Goal: Task Accomplishment & Management: Manage account settings

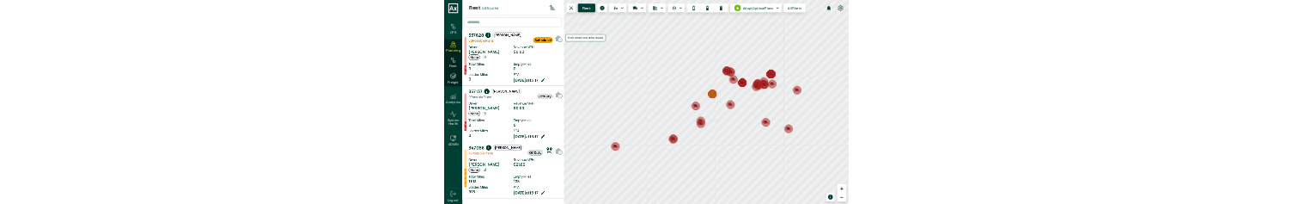
scroll to position [647, 320]
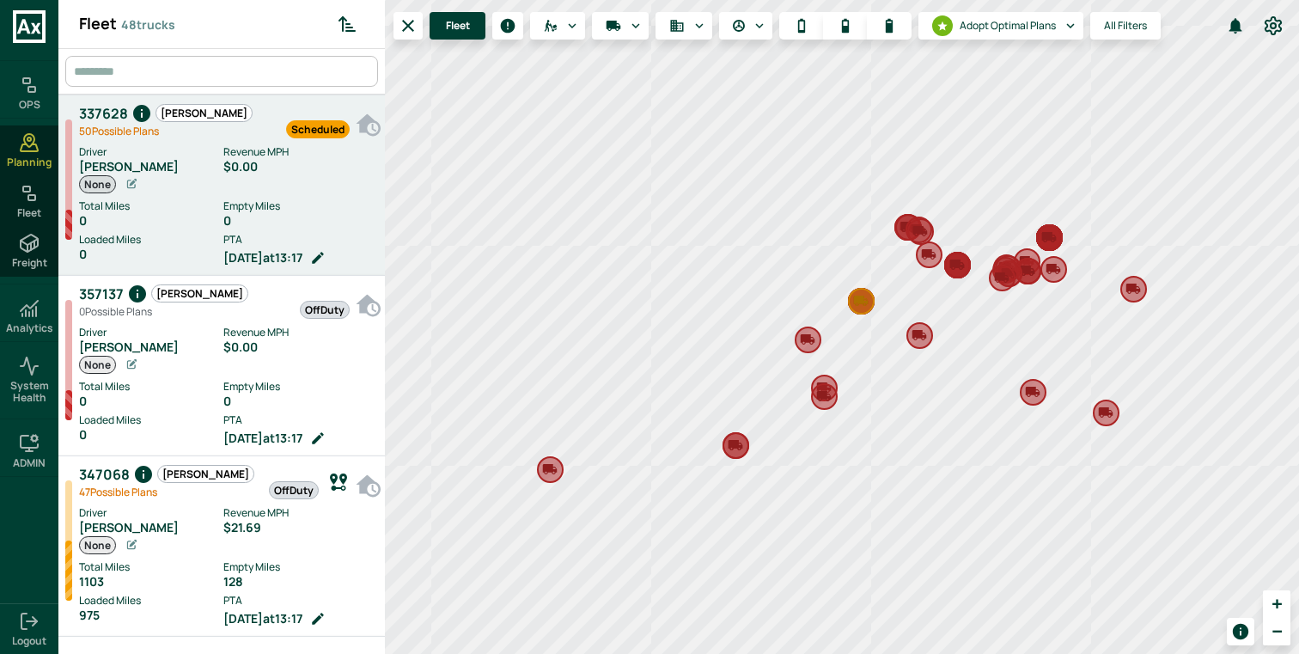
click at [248, 206] on label "Empty Miles" at bounding box center [299, 205] width 153 height 15
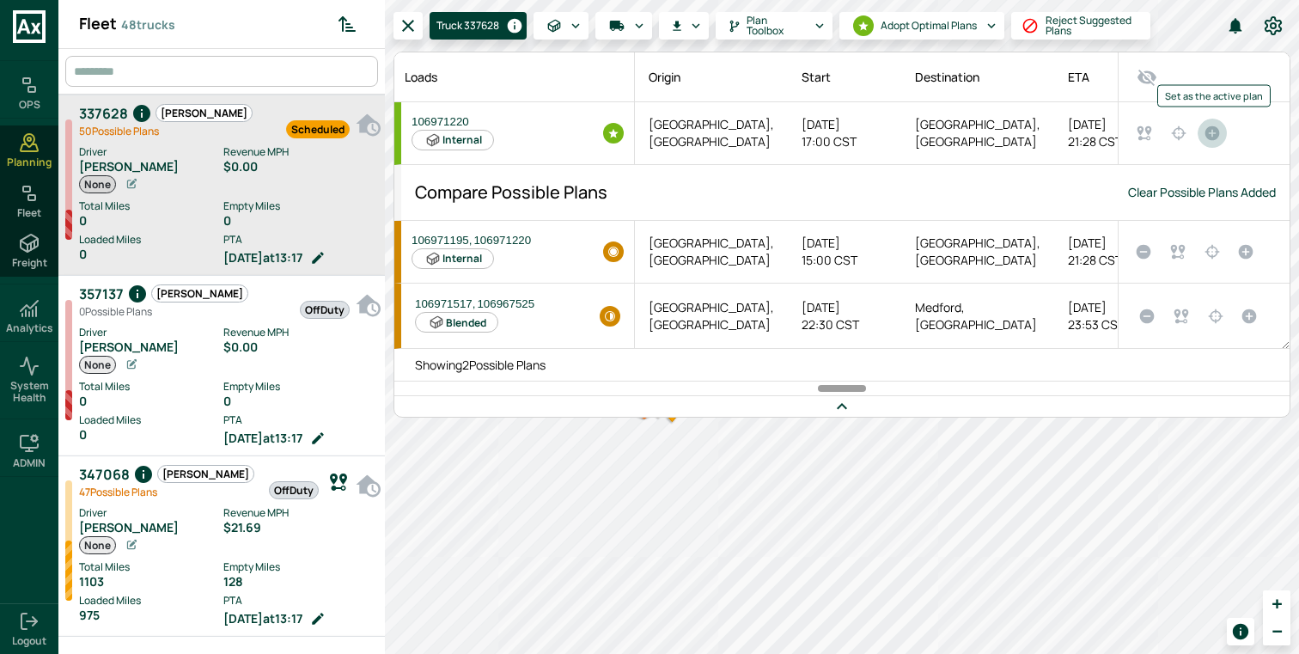
click at [1210, 136] on icon "Set as the active plan" at bounding box center [1212, 133] width 15 height 15
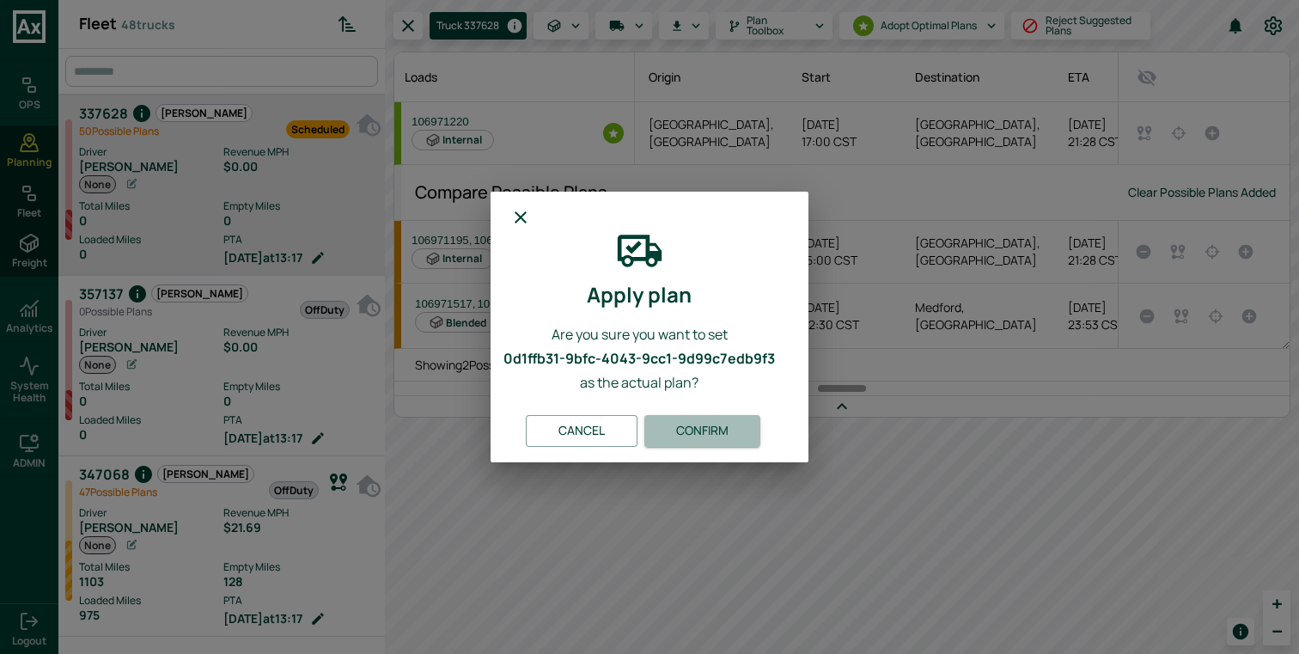
click at [717, 420] on button "Confirm" at bounding box center [702, 431] width 116 height 32
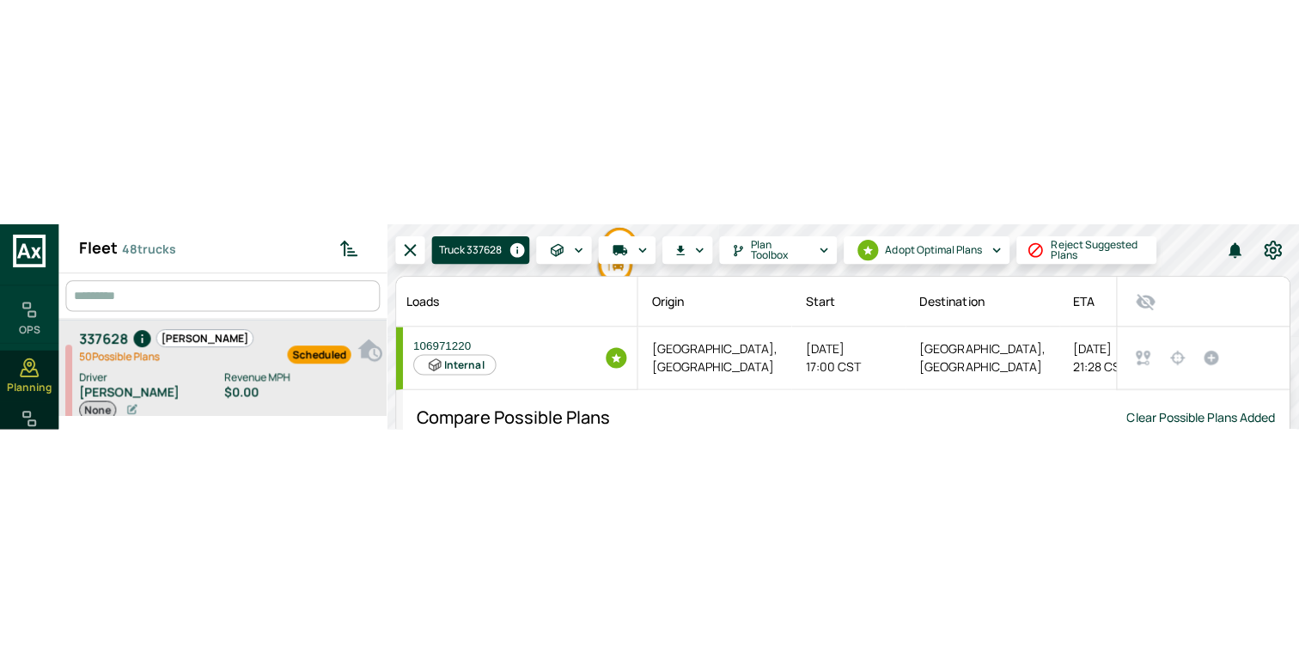
scroll to position [197, 320]
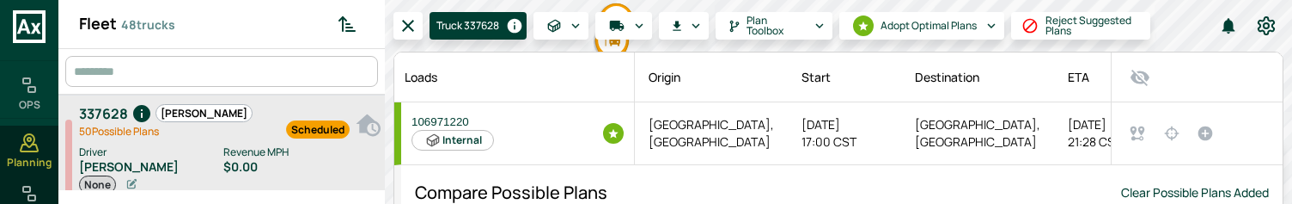
click at [1202, 133] on icon "Set as the active plan" at bounding box center [1204, 132] width 15 height 15
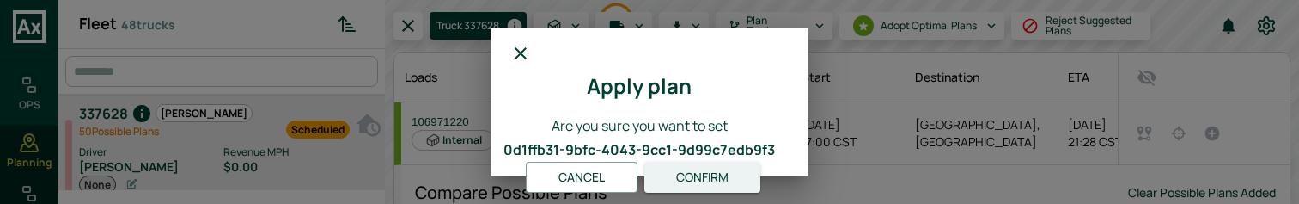
click at [733, 173] on button "Confirm" at bounding box center [702, 177] width 116 height 32
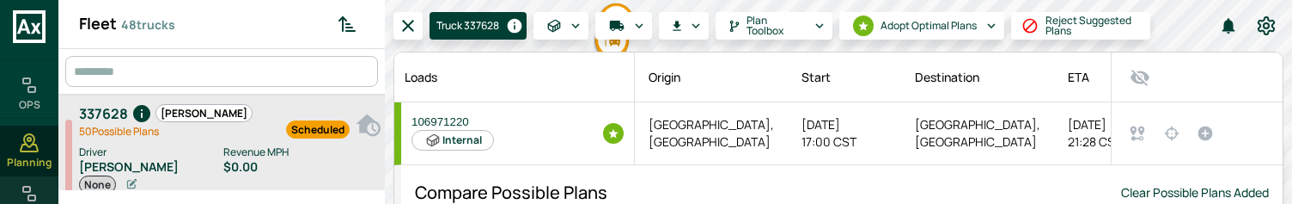
click at [22, 184] on icon at bounding box center [29, 193] width 21 height 21
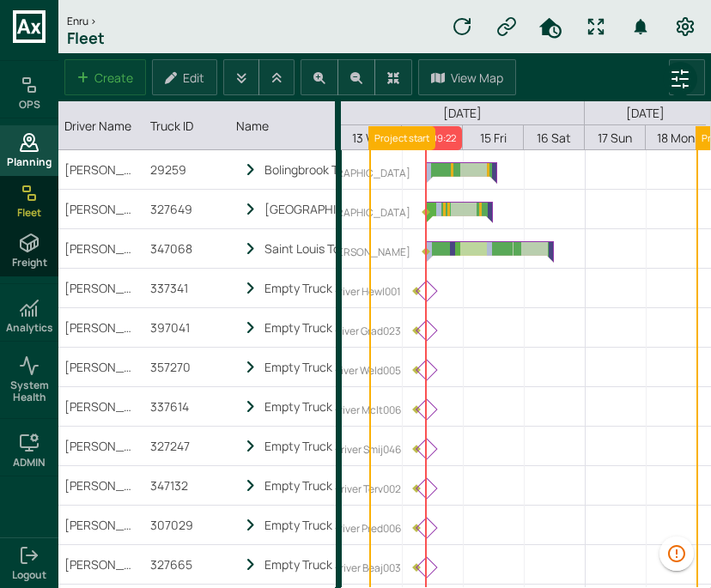
click at [32, 156] on span "Planning" at bounding box center [29, 162] width 45 height 12
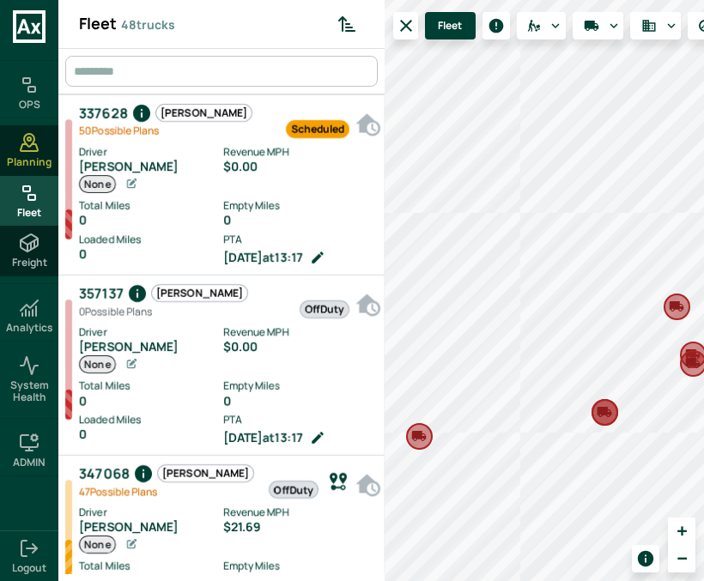
scroll to position [581, 320]
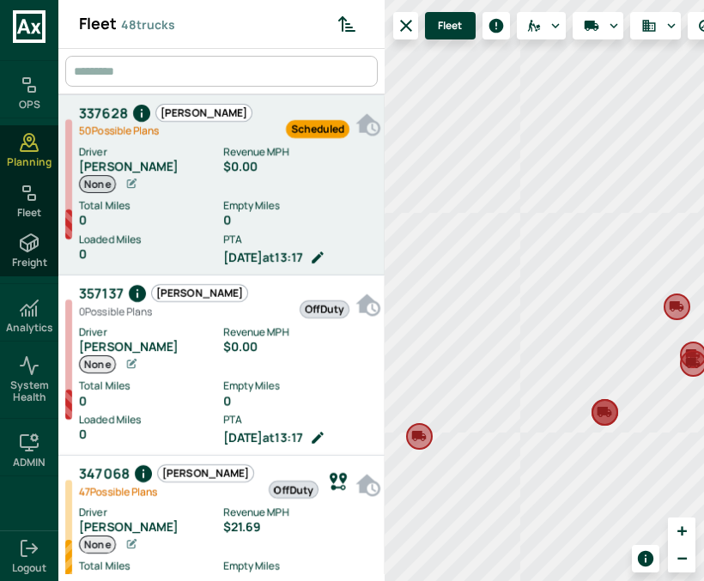
click at [243, 178] on div "Revenue MPH $0.00" at bounding box center [299, 169] width 153 height 50
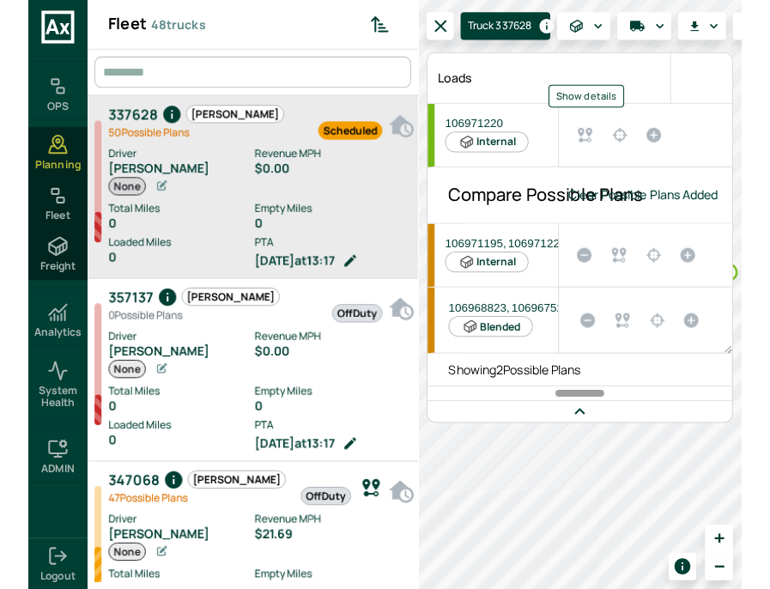
scroll to position [0, 215]
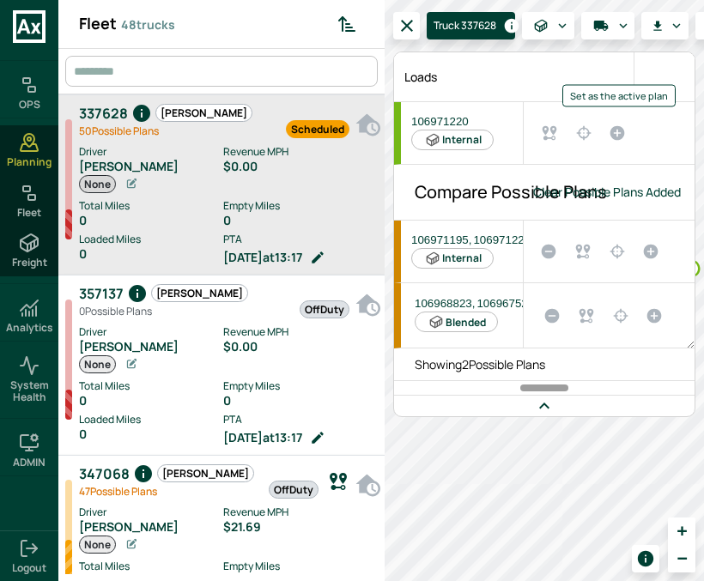
click at [618, 135] on icon "Set as the active plan" at bounding box center [618, 133] width 15 height 15
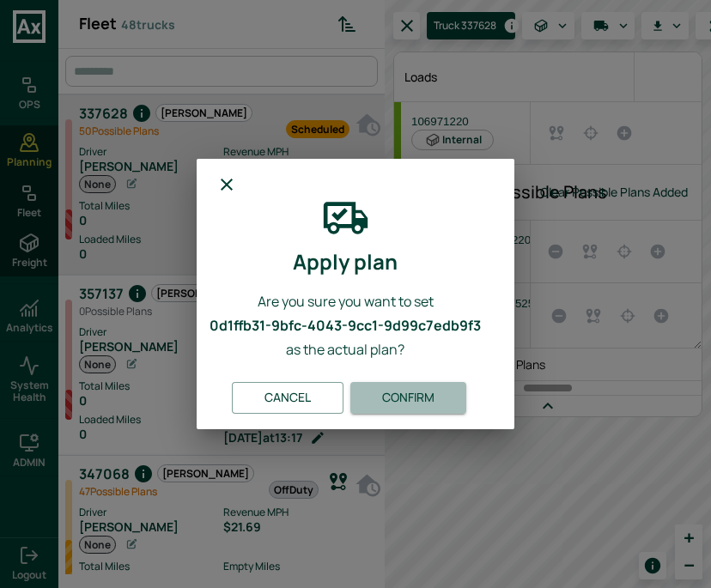
click at [416, 393] on button "Confirm" at bounding box center [408, 398] width 116 height 32
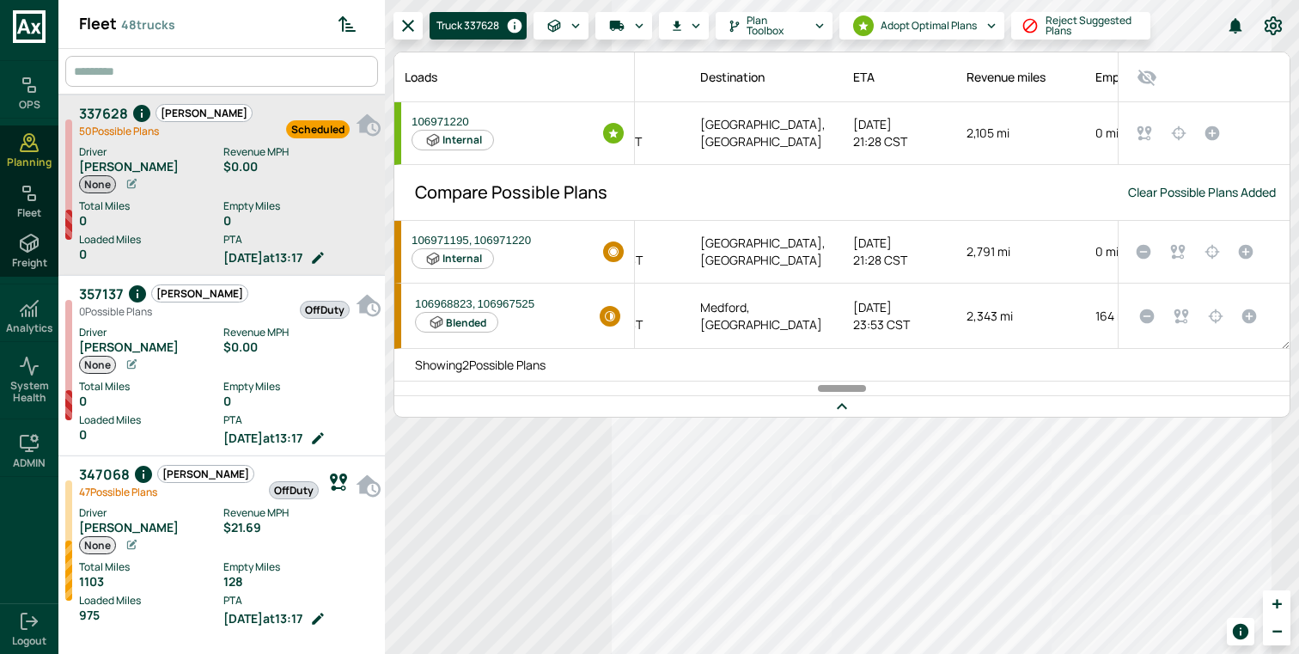
scroll to position [647, 320]
click at [1219, 135] on icon "Set as the active plan" at bounding box center [1211, 132] width 15 height 15
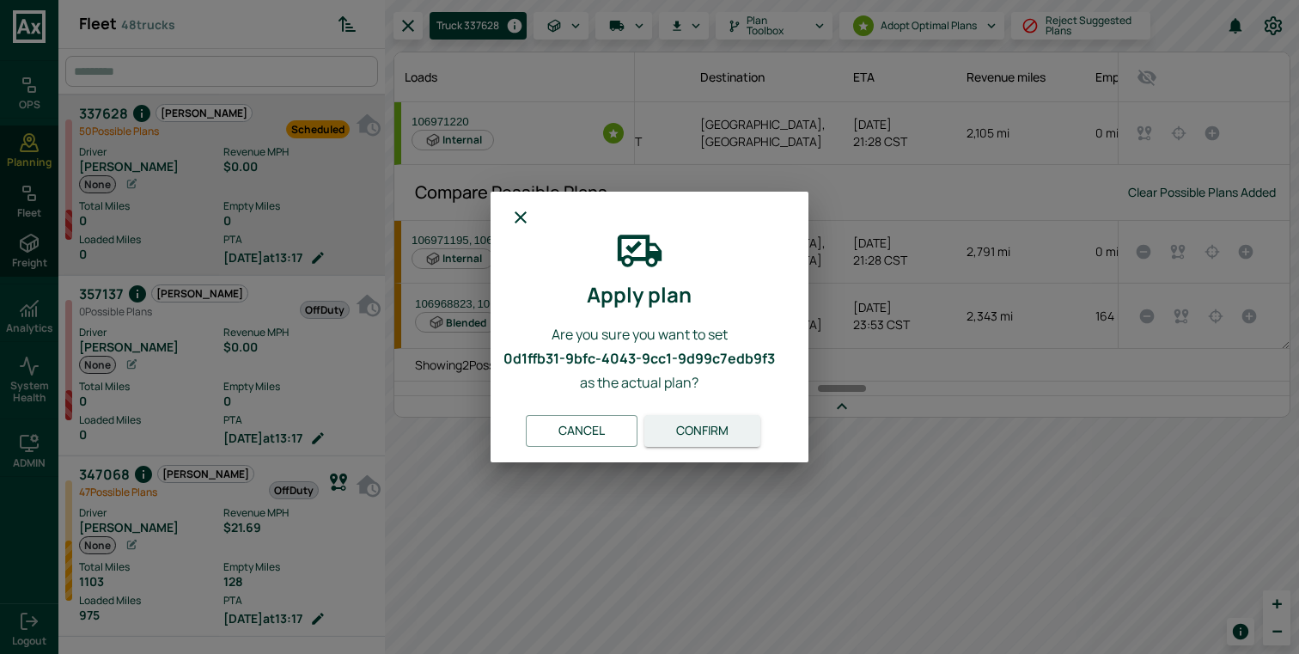
click at [732, 432] on button "Confirm" at bounding box center [702, 431] width 116 height 32
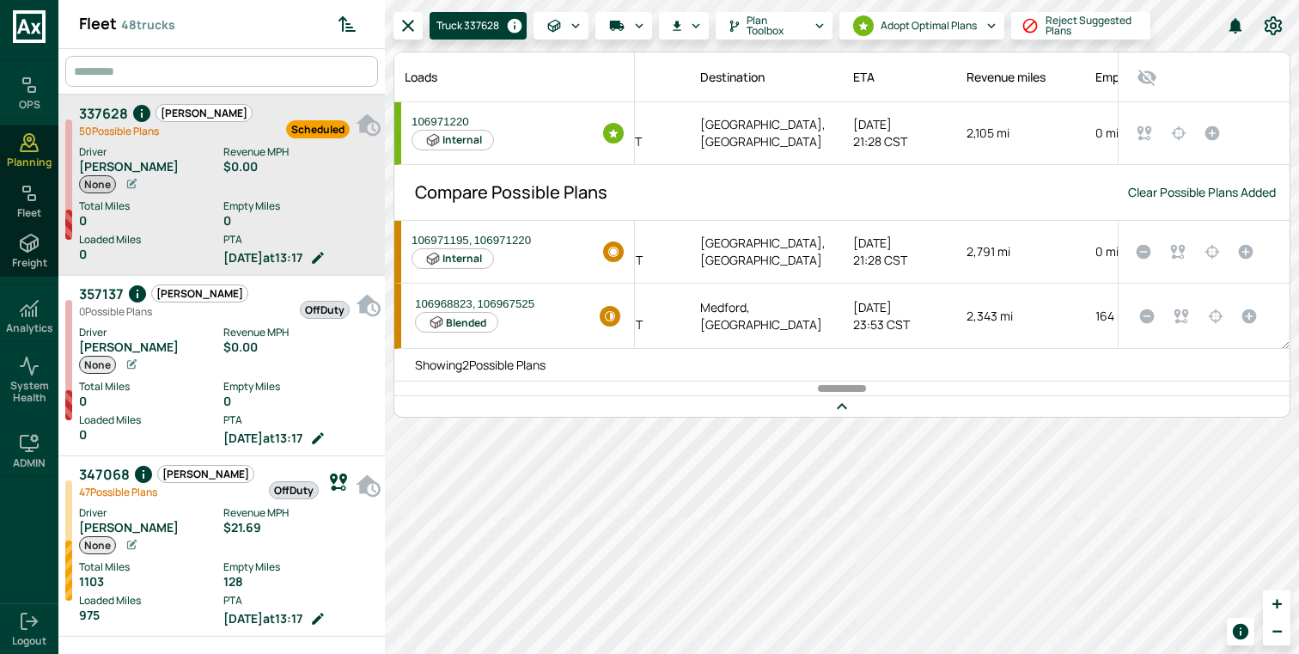
click at [1209, 137] on icon "Set as the active plan" at bounding box center [1212, 133] width 15 height 15
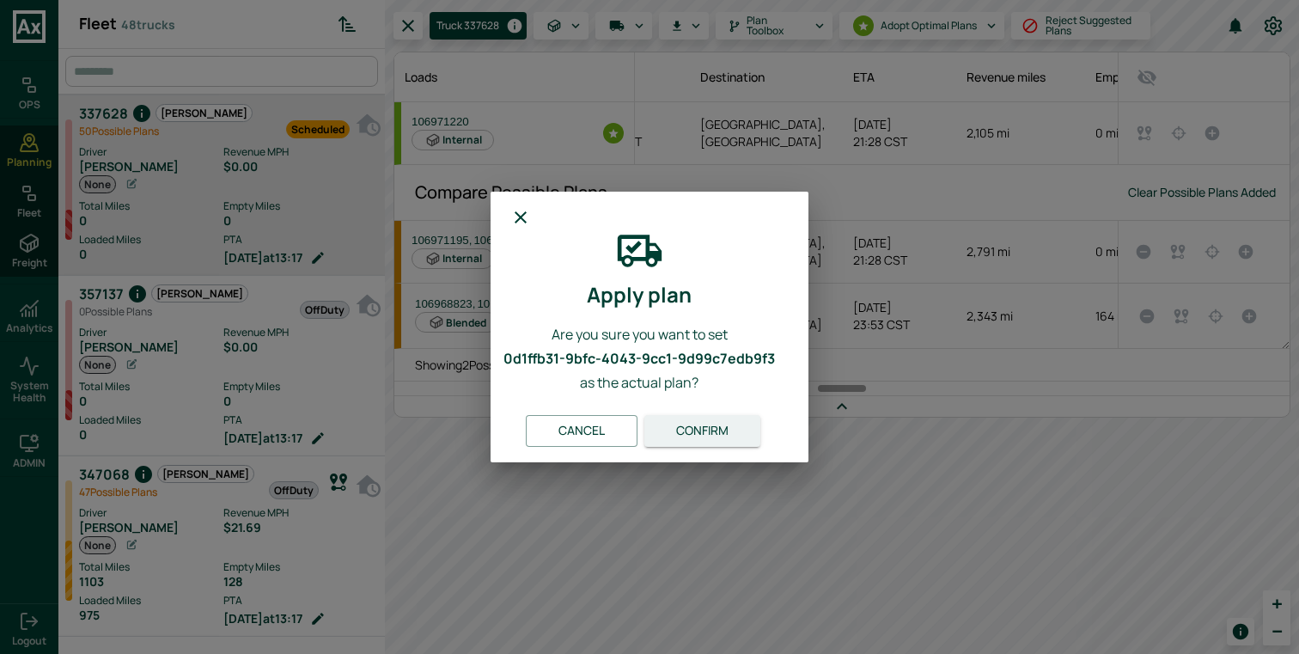
click at [734, 418] on button "Confirm" at bounding box center [702, 431] width 116 height 32
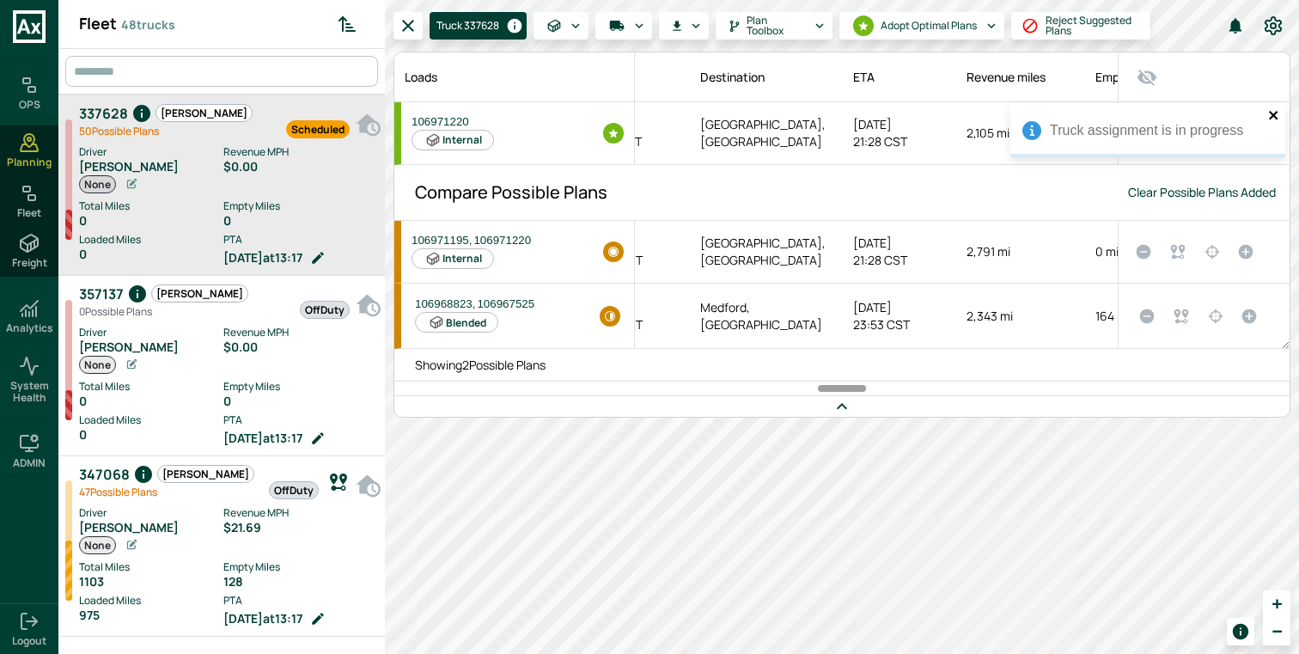
click at [1273, 113] on icon "close" at bounding box center [1274, 115] width 12 height 14
click at [1210, 133] on icon "Set as the active plan" at bounding box center [1211, 132] width 15 height 15
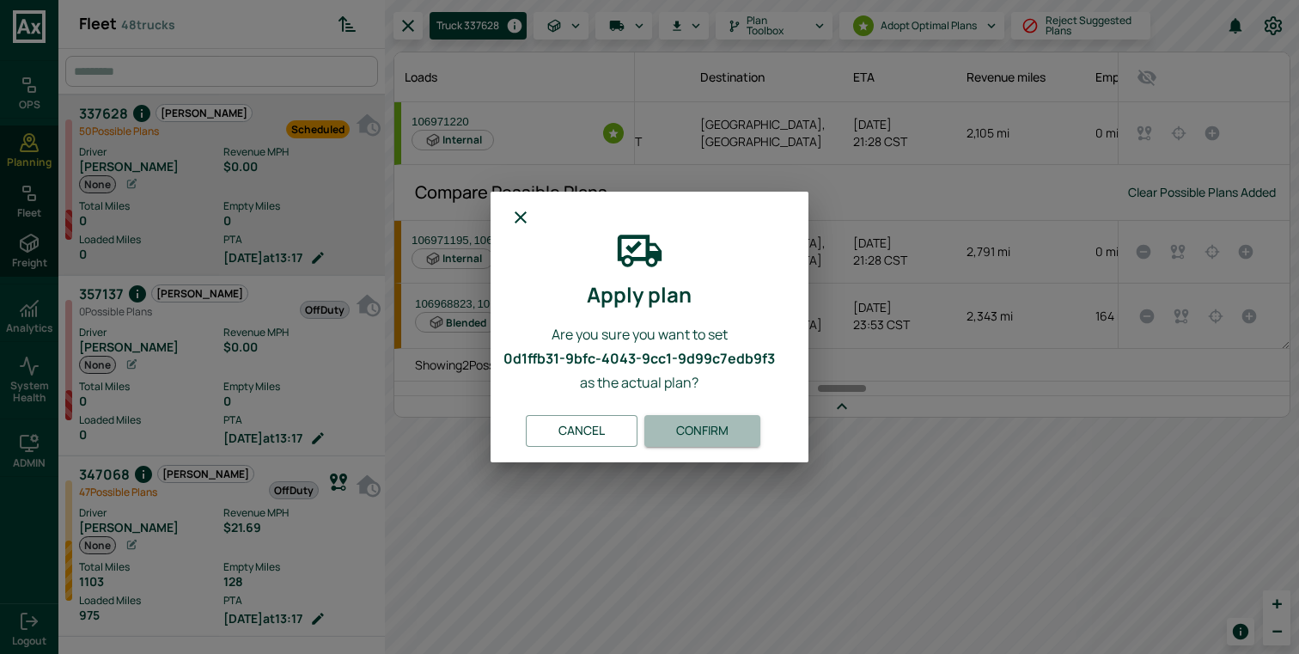
click at [735, 434] on button "Confirm" at bounding box center [702, 431] width 116 height 32
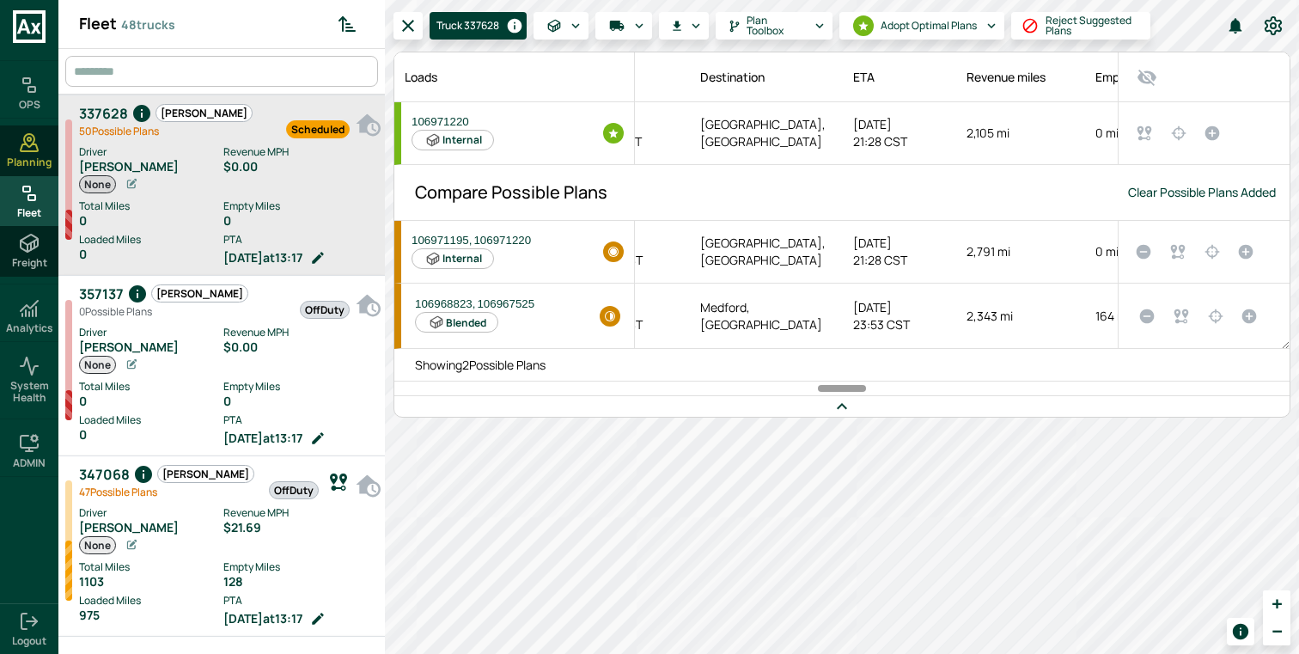
click at [37, 207] on span "Fleet" at bounding box center [29, 213] width 24 height 12
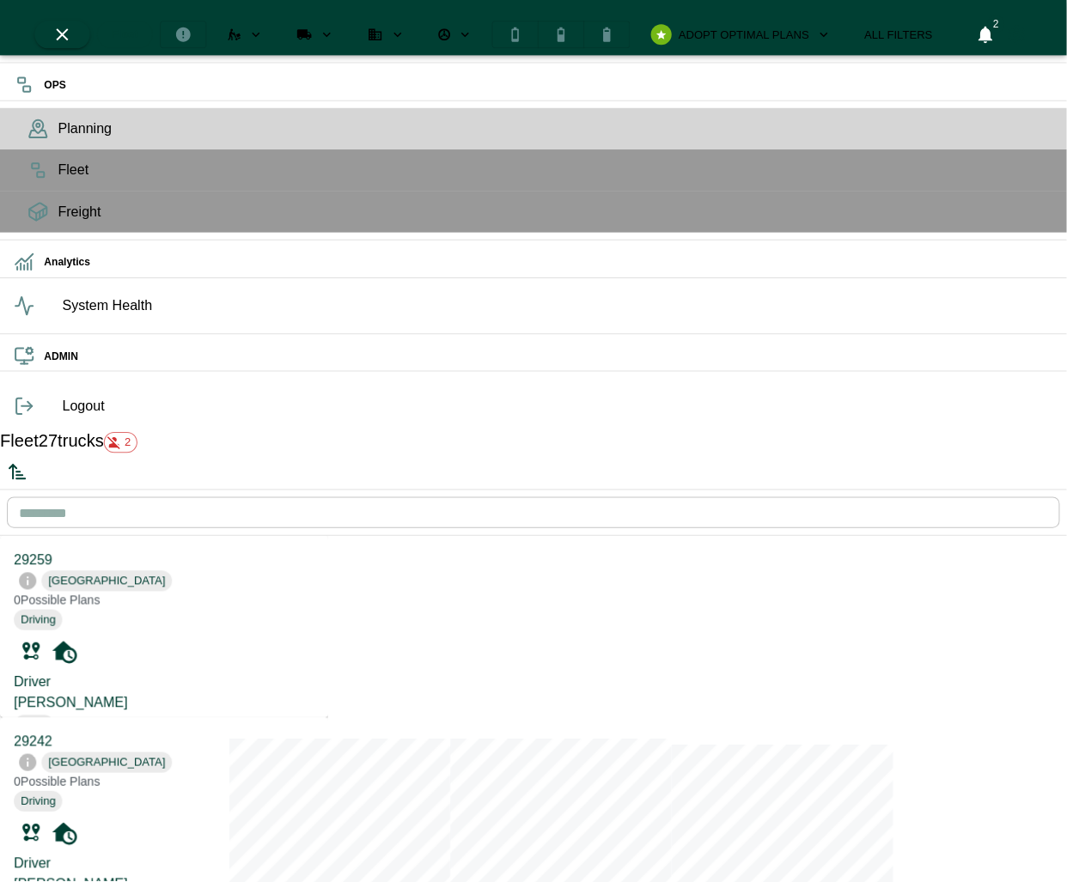
scroll to position [876, 320]
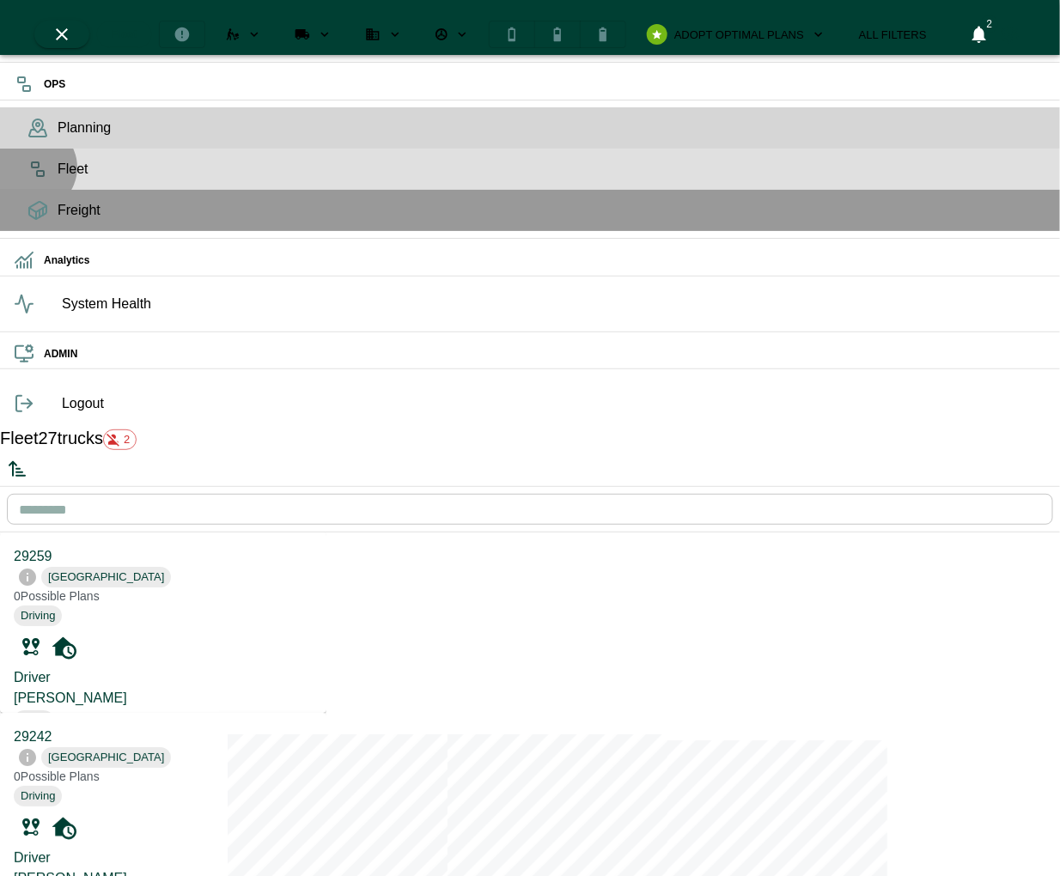
click at [37, 176] on rect at bounding box center [40, 173] width 7 height 5
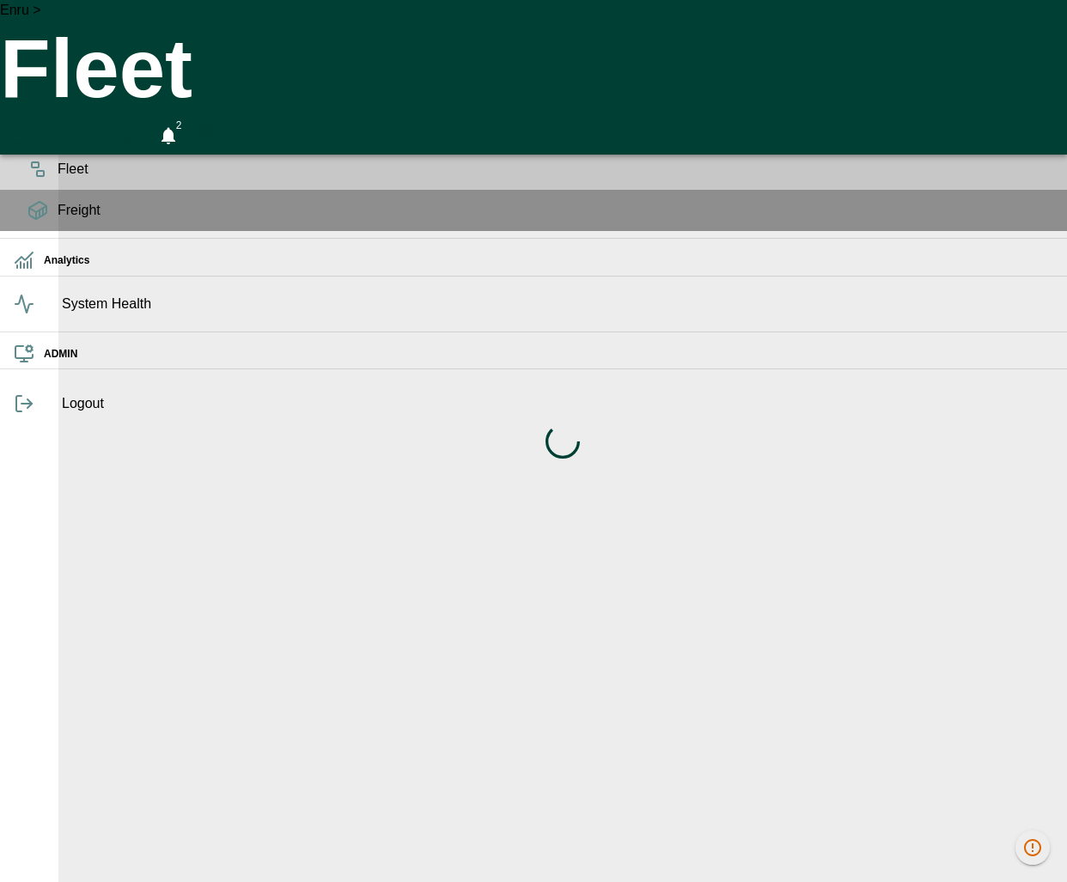
click at [911, 27] on div "Loading indicator" at bounding box center [562, 441] width 1008 height 882
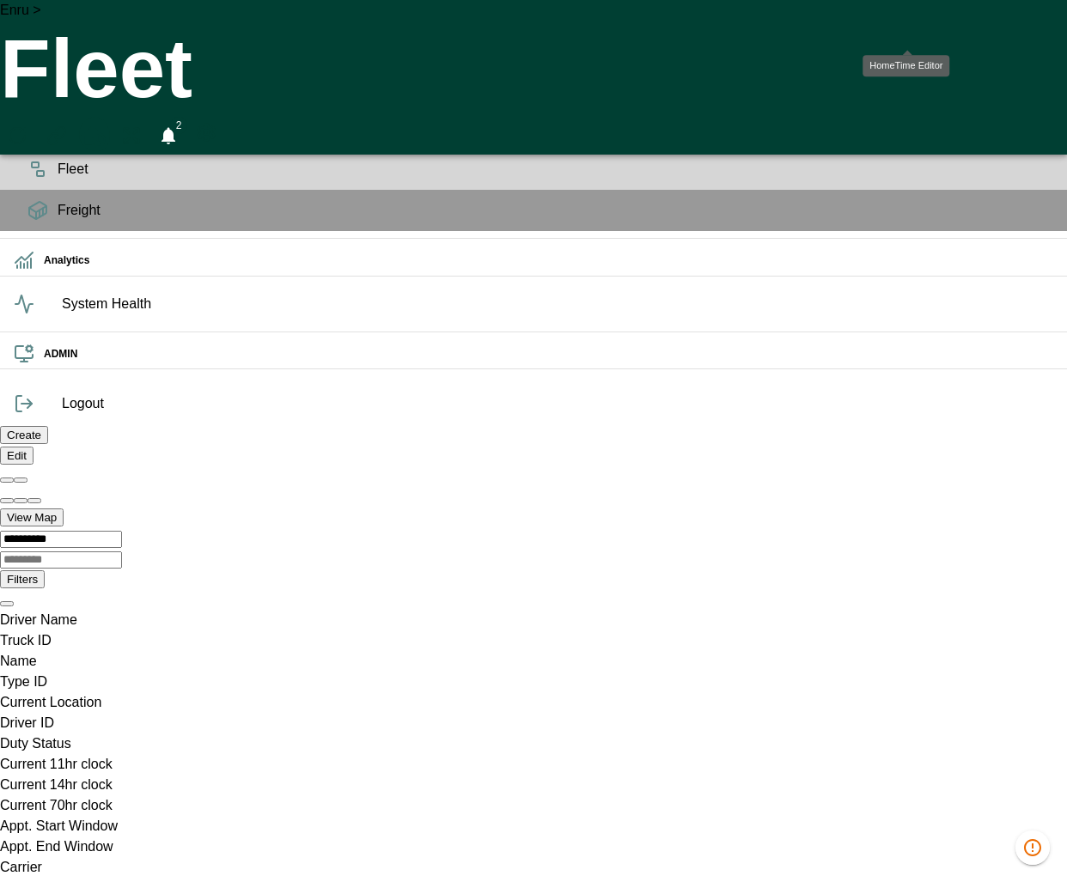
scroll to position [0, 1221098]
click at [107, 125] on icon "HomeTime Editor" at bounding box center [94, 138] width 27 height 27
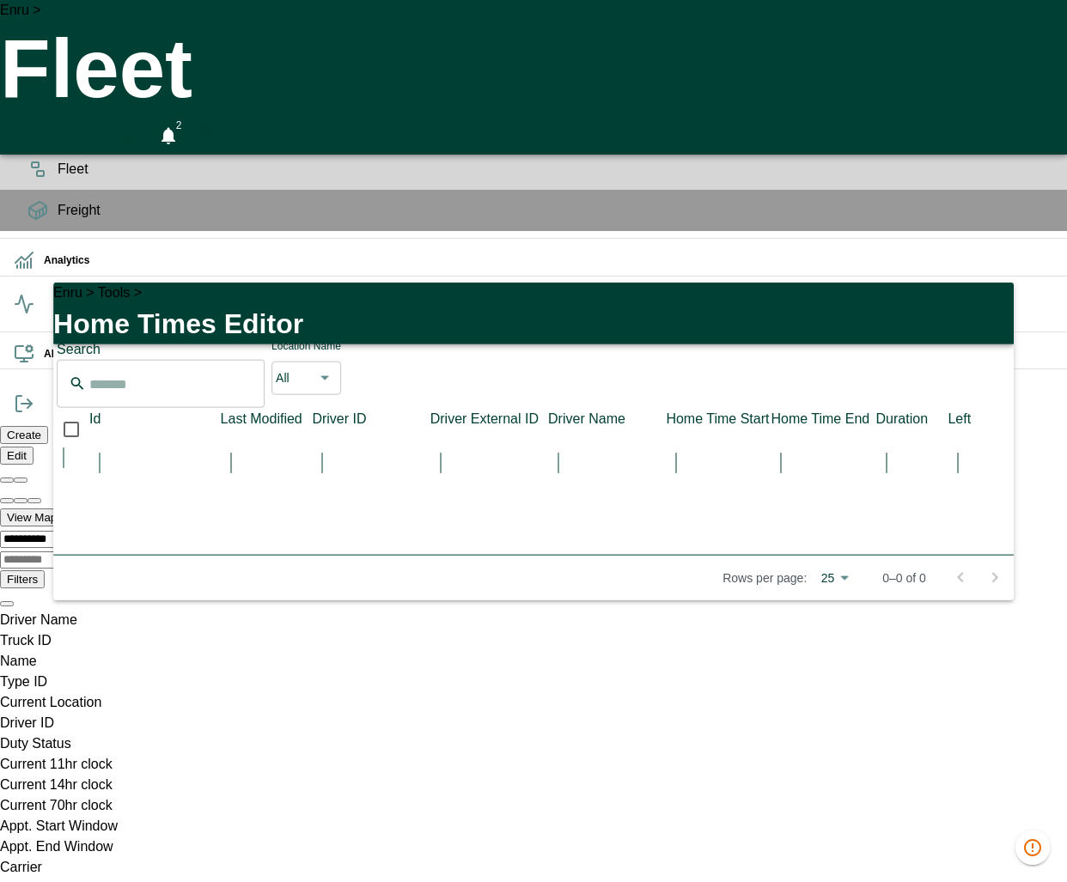
click at [990, 295] on icon "button" at bounding box center [989, 305] width 21 height 21
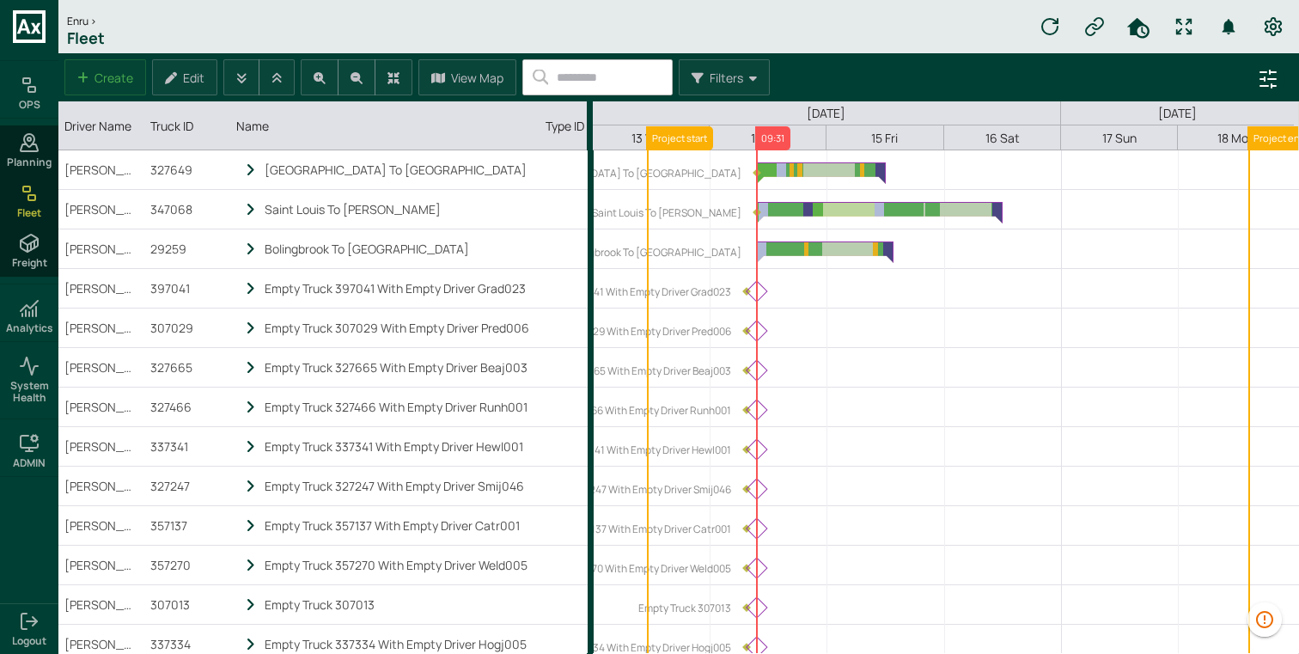
click at [1049, 21] on icon "Refresh data" at bounding box center [1049, 26] width 21 height 21
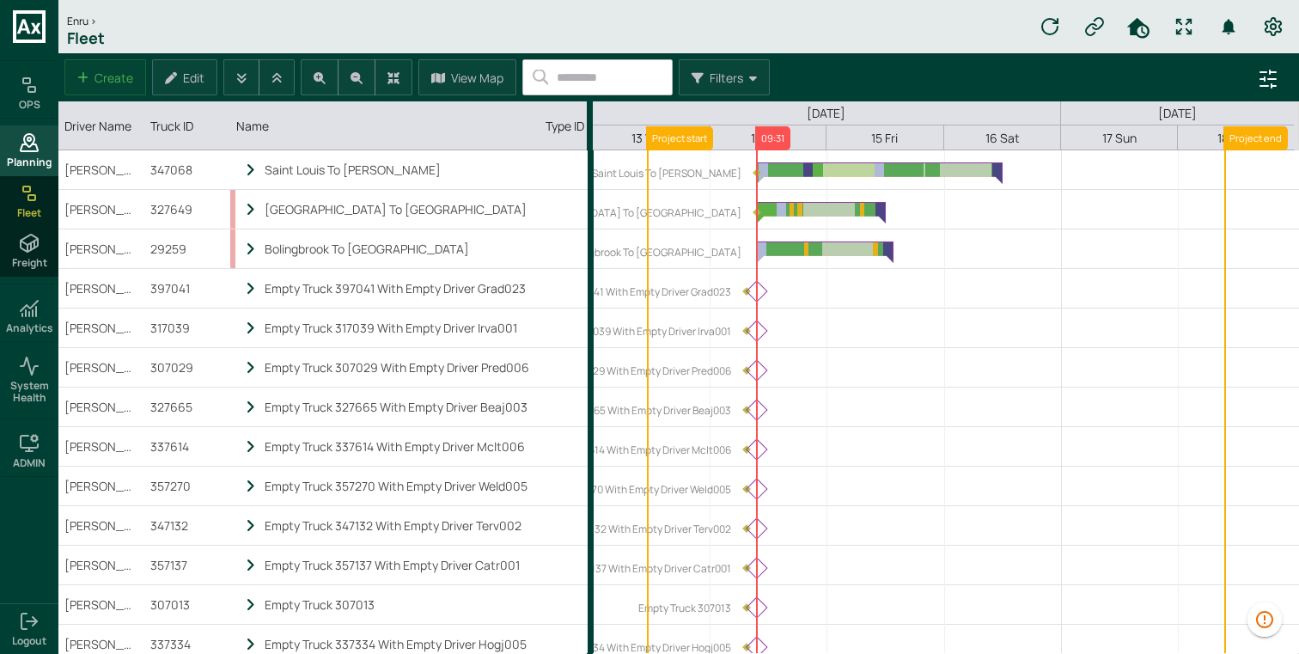
click at [35, 149] on icon at bounding box center [29, 142] width 21 height 21
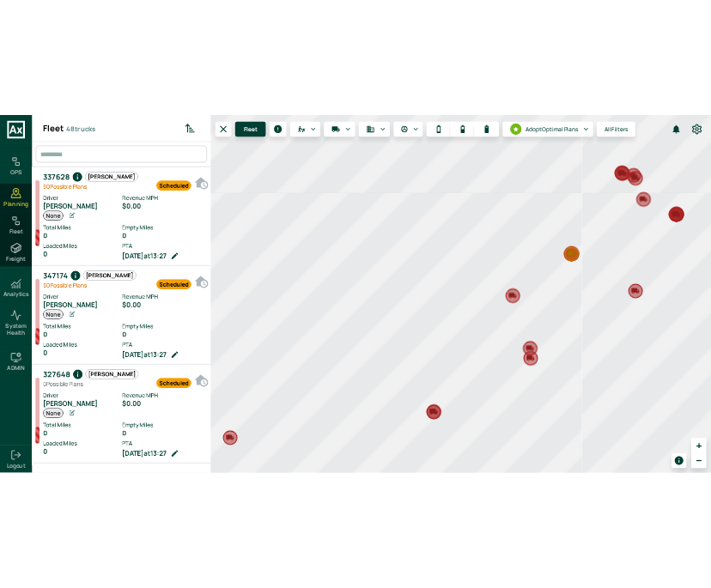
scroll to position [647, 320]
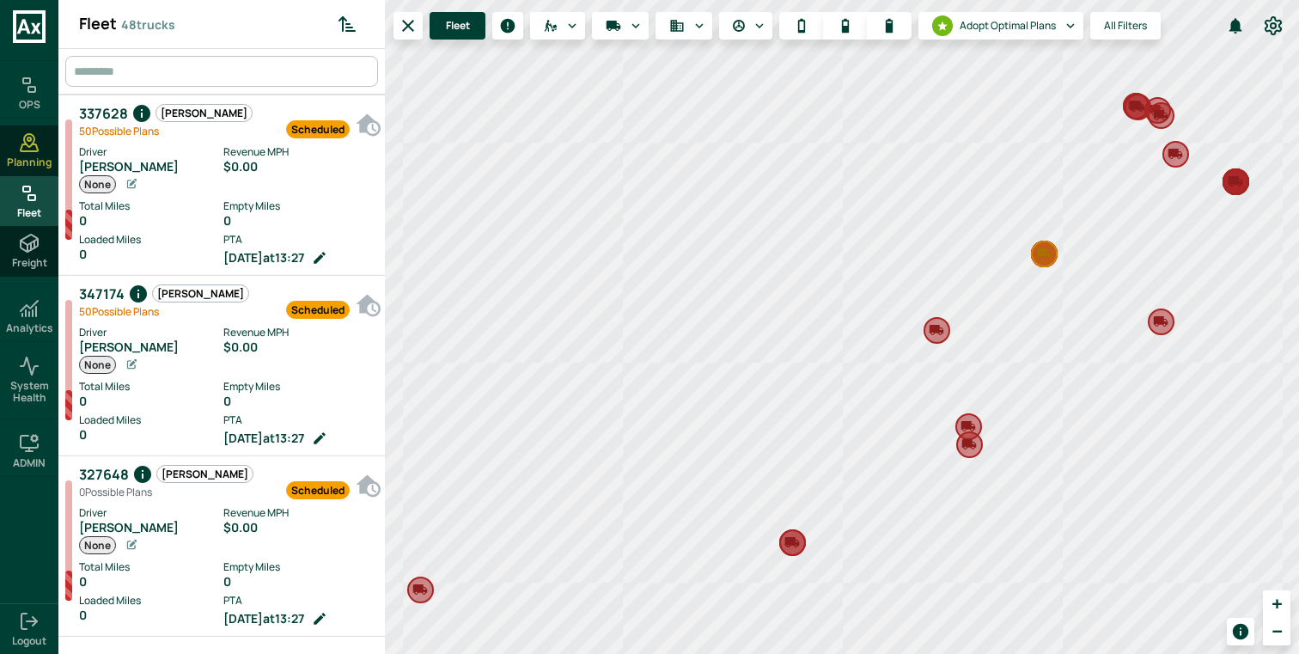
click at [19, 208] on span "Fleet" at bounding box center [29, 213] width 24 height 12
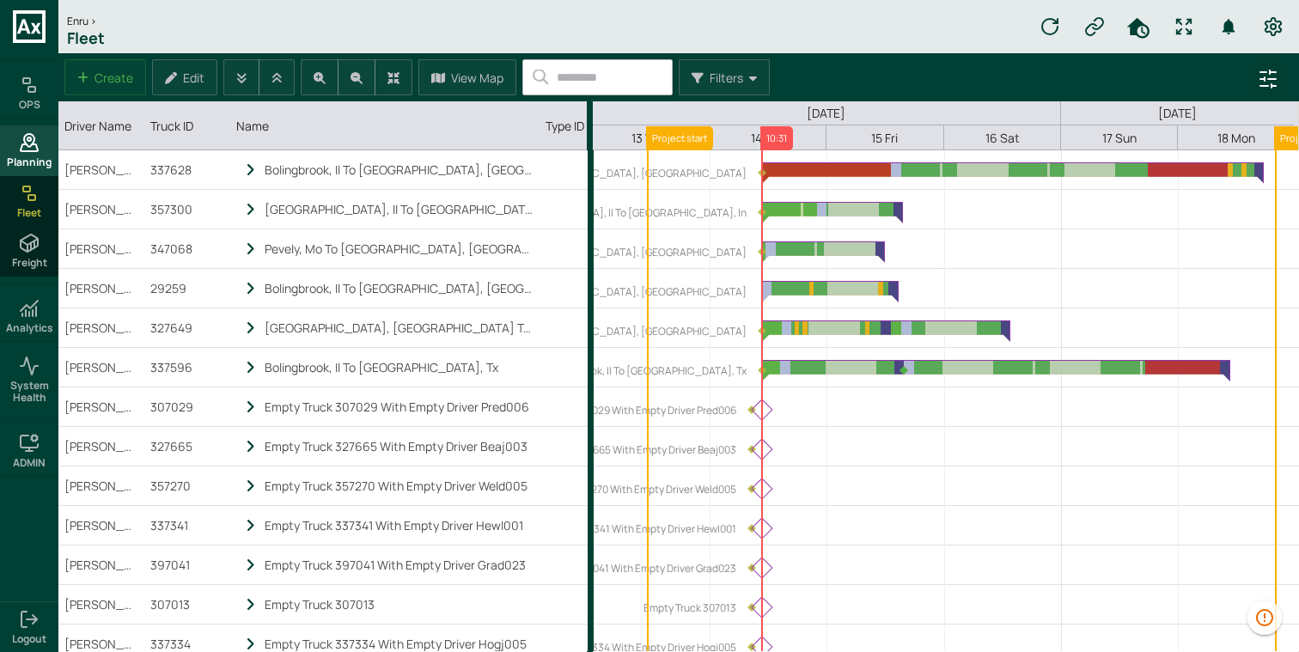
click at [40, 137] on div "Planning" at bounding box center [29, 150] width 58 height 50
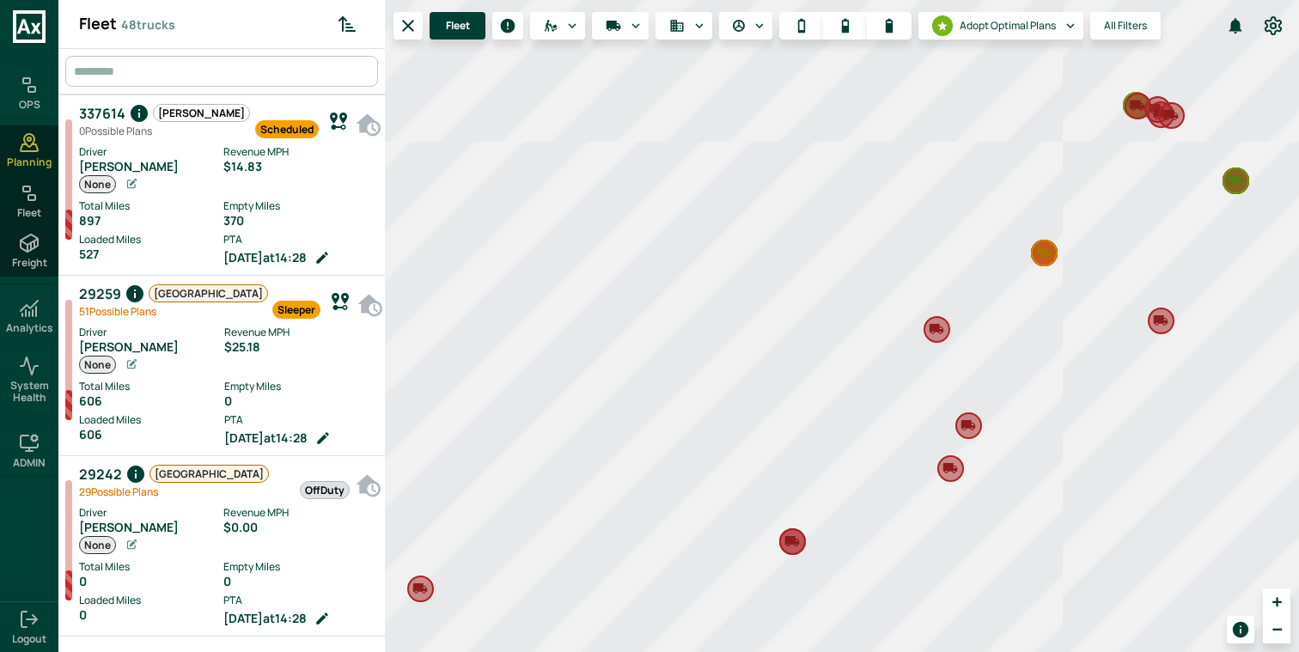
scroll to position [645, 320]
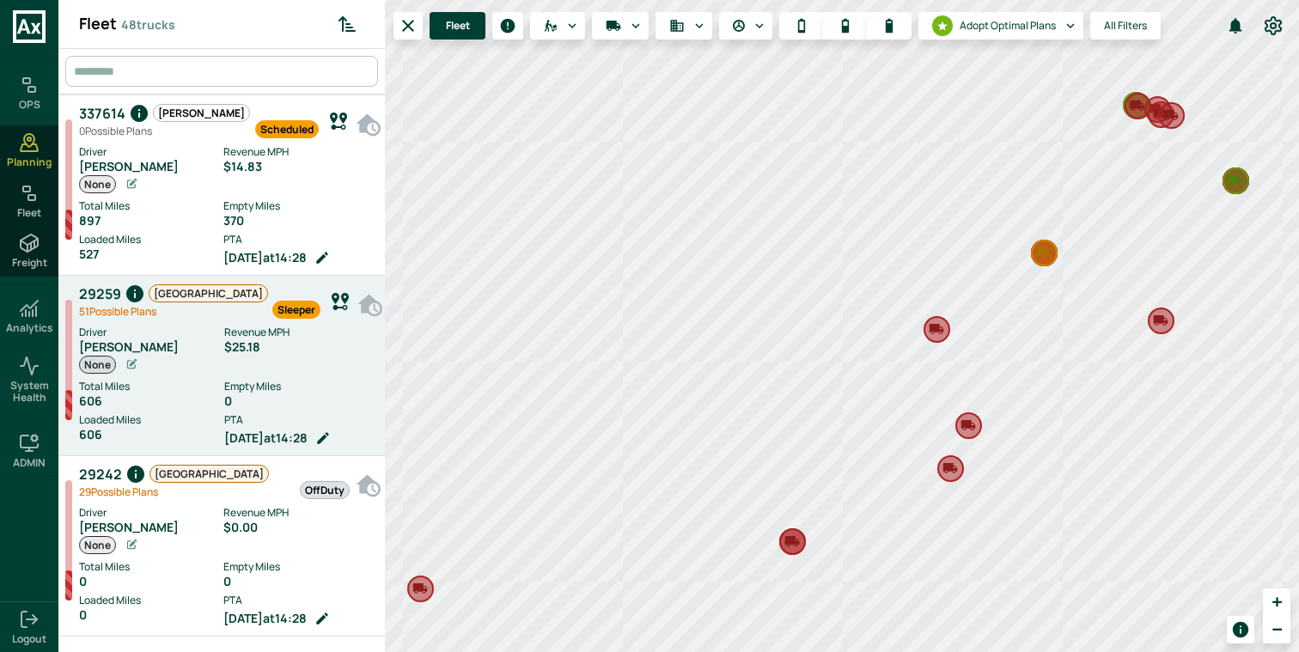
click at [268, 297] on div "Sleeper" at bounding box center [294, 302] width 52 height 38
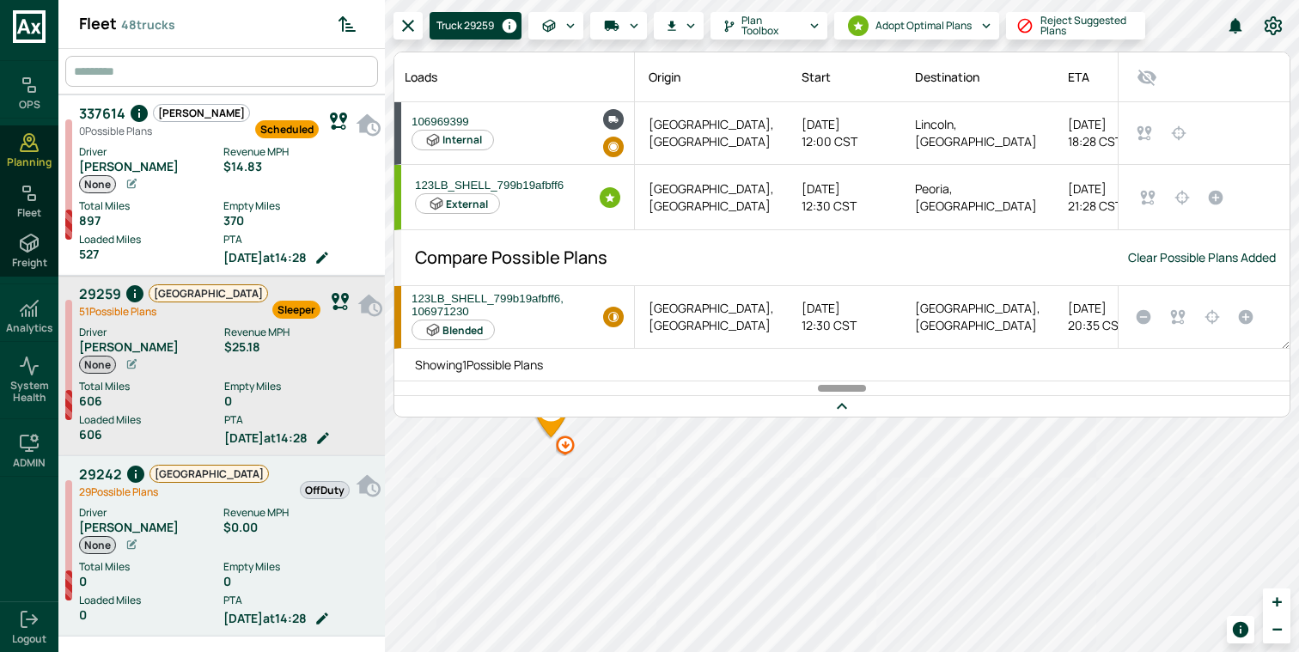
scroll to position [100, 0]
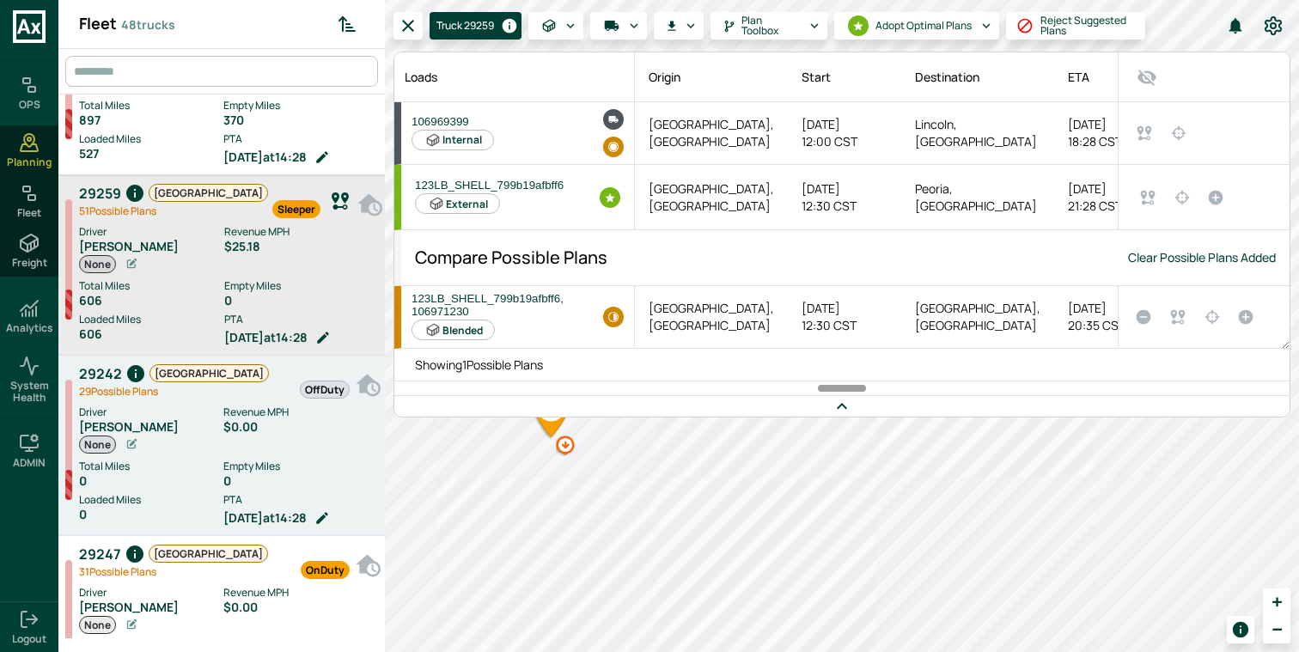
click at [219, 485] on div "0" at bounding box center [151, 481] width 144 height 14
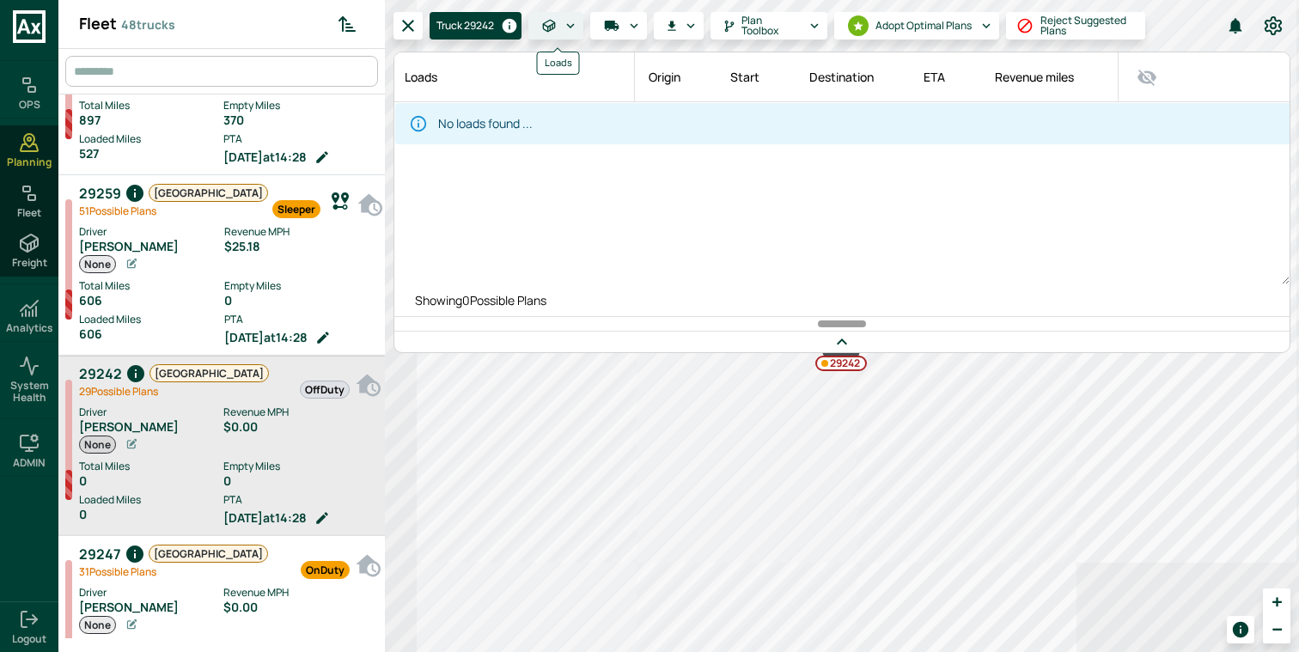
click at [565, 21] on icon "Loads" at bounding box center [570, 25] width 15 height 15
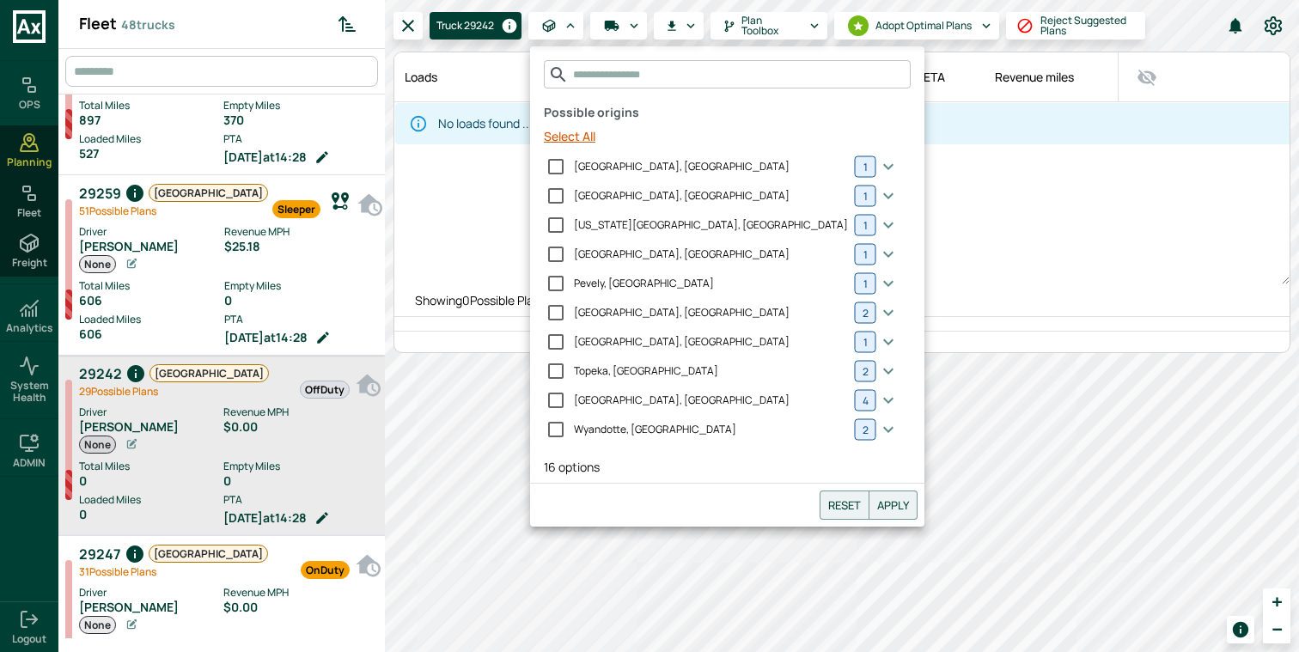
click at [592, 137] on button "Select All" at bounding box center [569, 137] width 65 height 32
click at [868, 502] on button "Apply" at bounding box center [892, 504] width 49 height 29
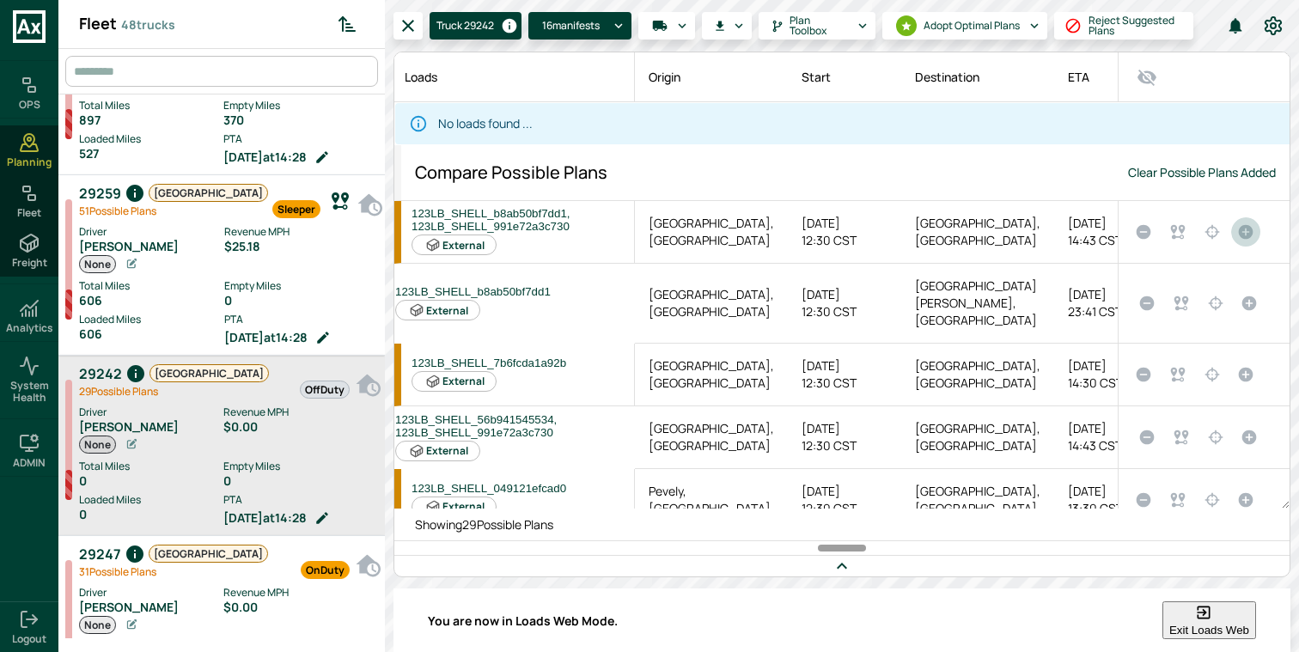
click at [1238, 234] on icon "Set as the active plan" at bounding box center [1245, 231] width 15 height 15
click at [104, 247] on button "Confirm" at bounding box center [77, 238] width 54 height 18
click at [45, 195] on div "Fleet" at bounding box center [29, 201] width 58 height 50
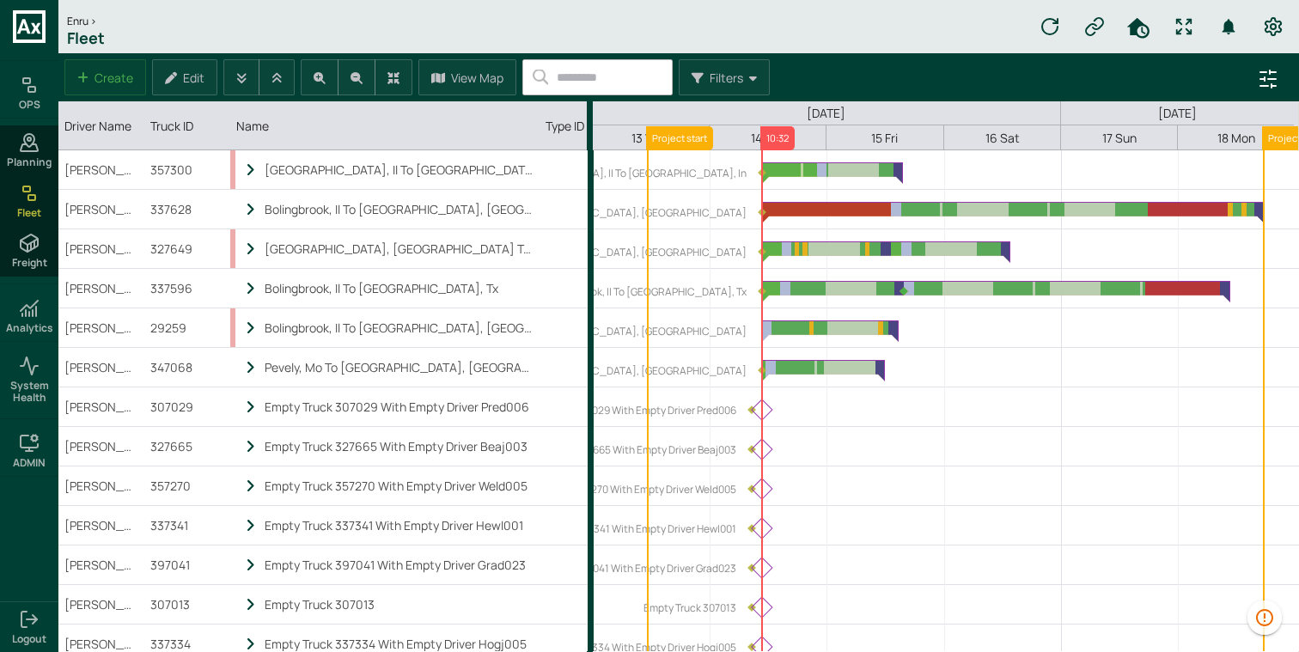
click at [1044, 27] on icon "Refresh data" at bounding box center [1049, 26] width 21 height 21
click at [199, 129] on icon "Truck ID column. SPACE for context menu, ENTER to sort" at bounding box center [198, 125] width 12 height 13
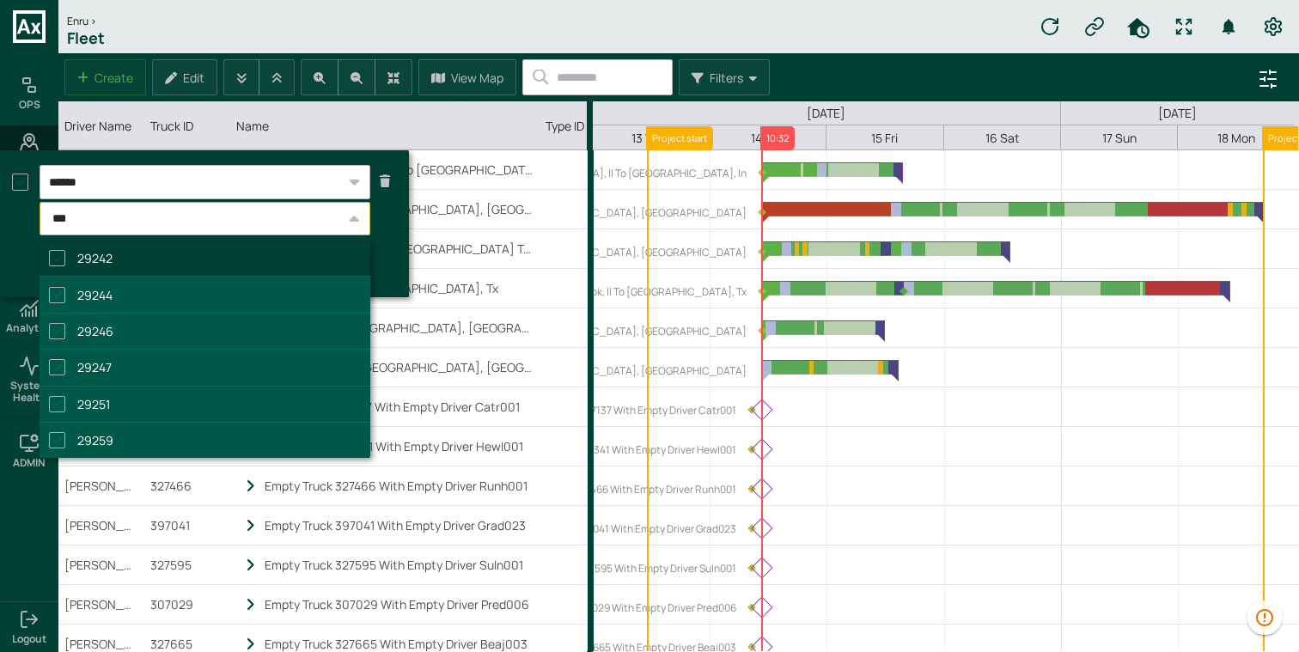
type input "****"
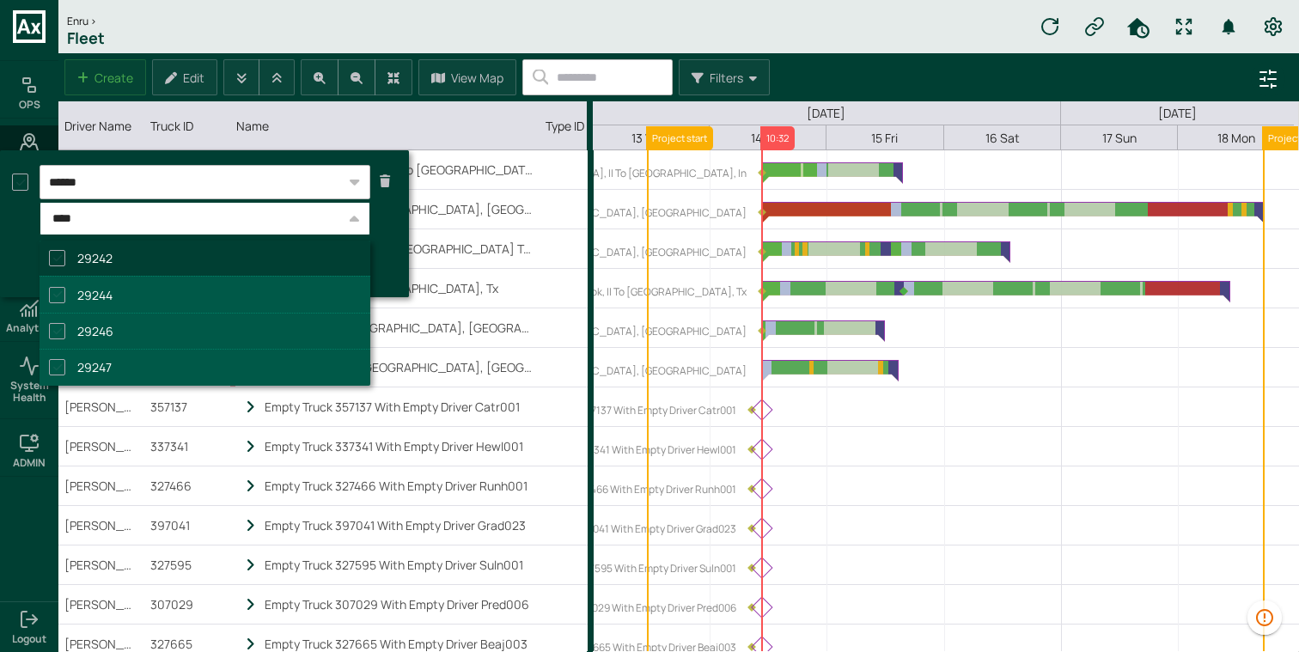
click at [184, 258] on li "29242" at bounding box center [205, 257] width 331 height 35
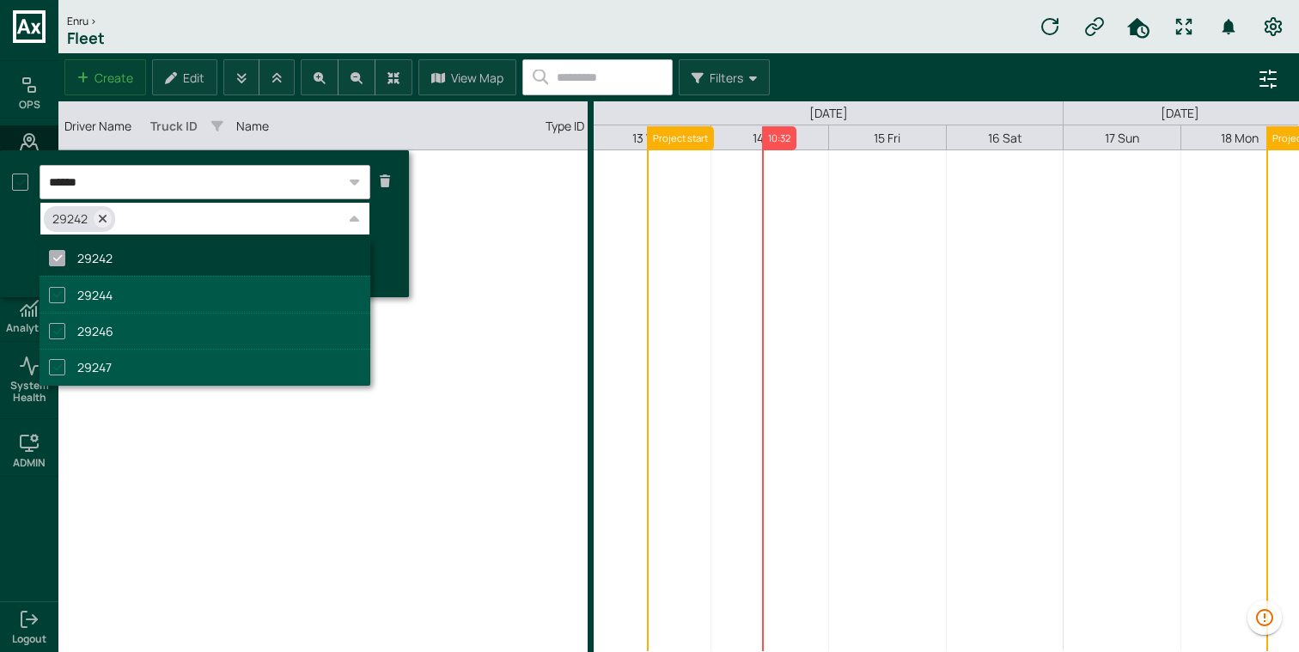
click at [503, 290] on div "No records to display" at bounding box center [322, 400] width 529 height 501
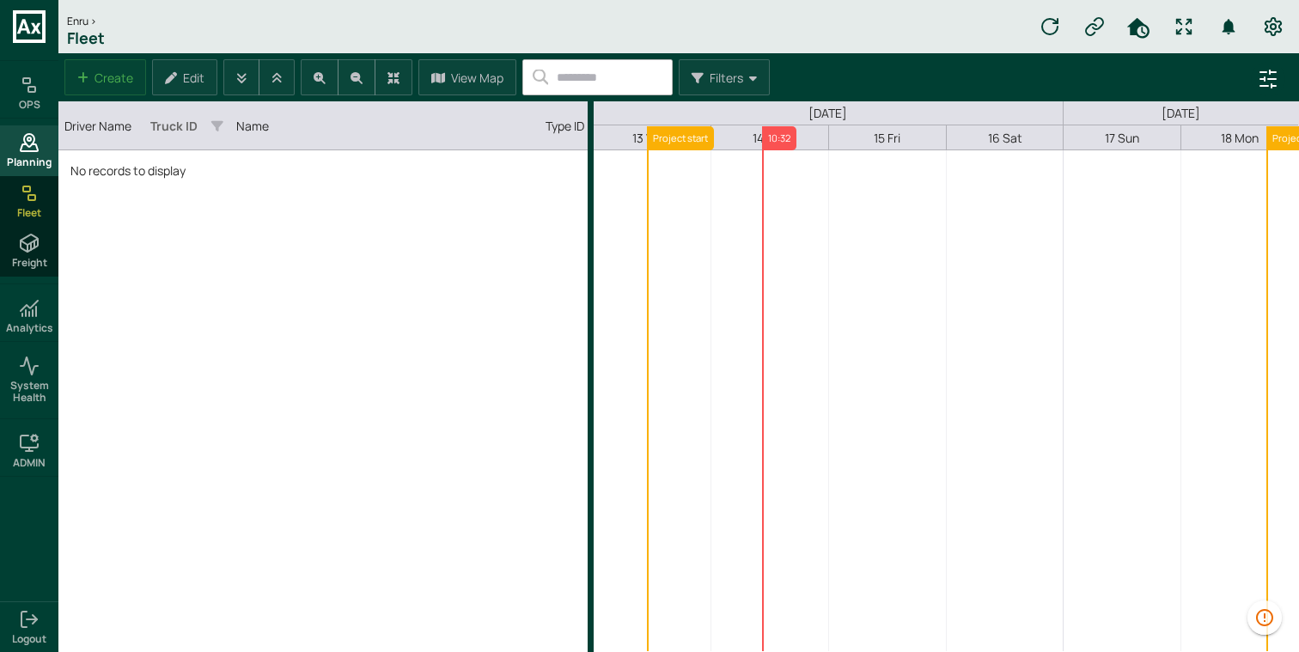
click at [23, 149] on icon at bounding box center [29, 142] width 21 height 21
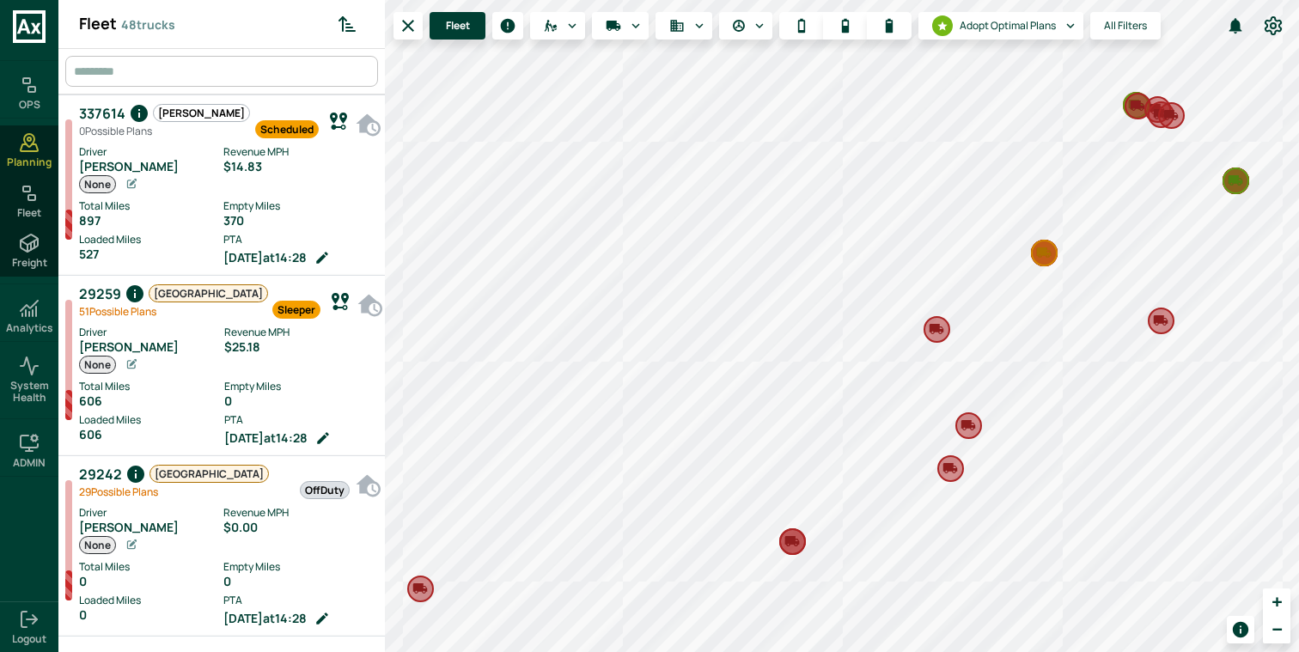
scroll to position [645, 320]
click at [40, 200] on div "Fleet" at bounding box center [29, 201] width 58 height 50
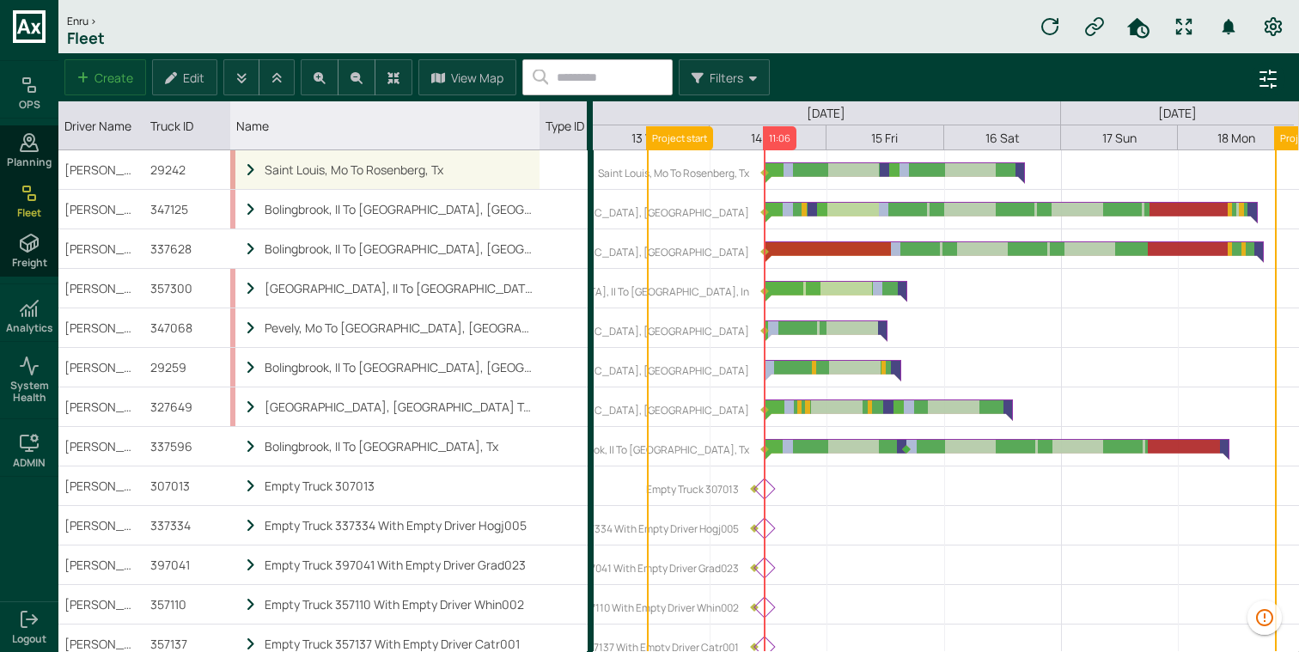
click at [247, 166] on icon "locked subgrid" at bounding box center [250, 170] width 15 height 15
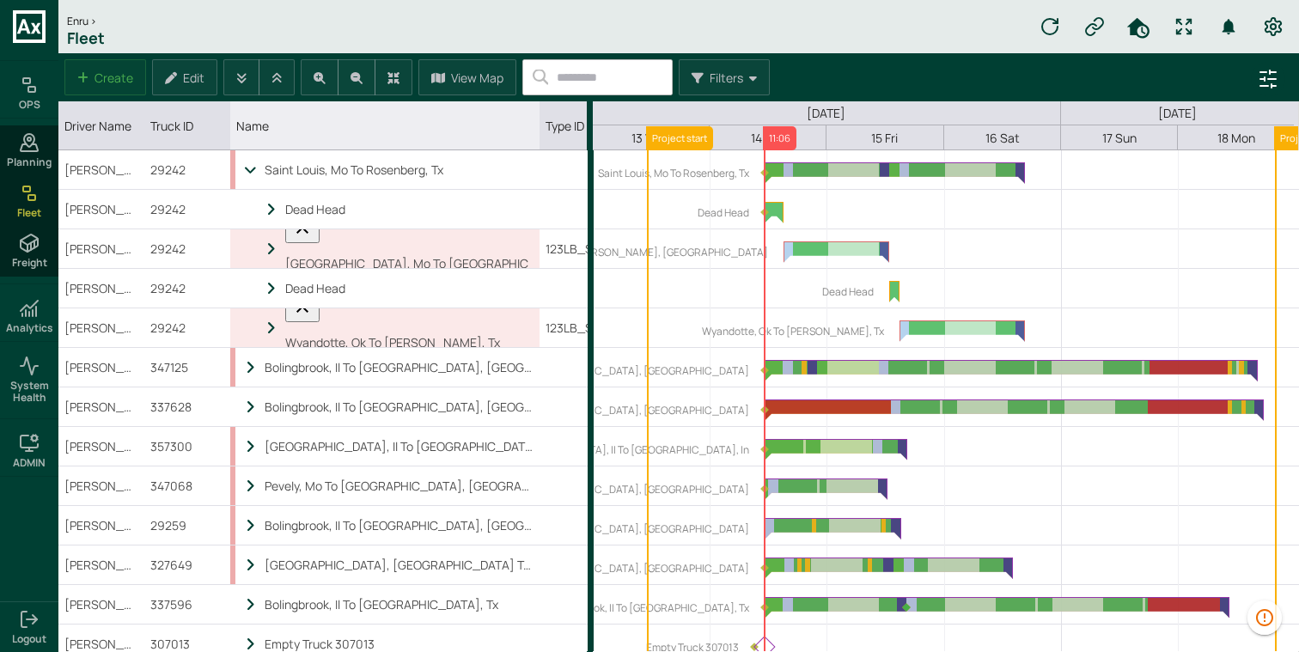
click at [247, 166] on icon "locked subgrid" at bounding box center [250, 170] width 15 height 15
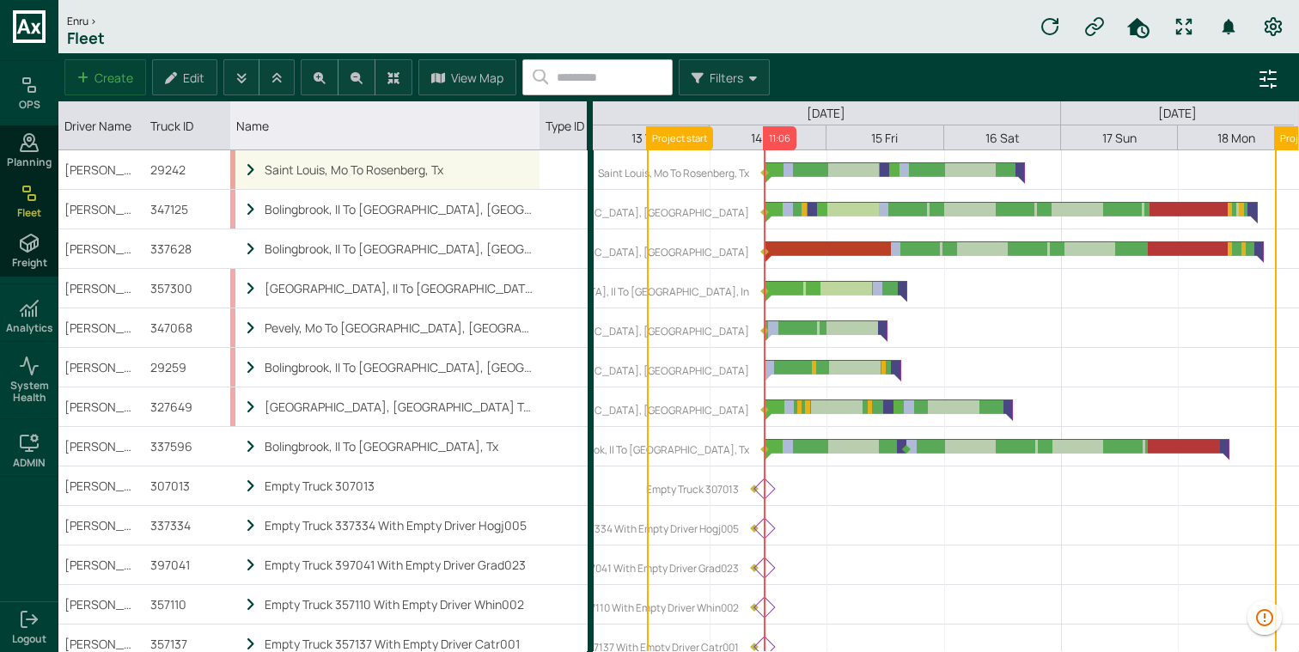
click at [247, 173] on icon "locked subgrid" at bounding box center [250, 170] width 15 height 15
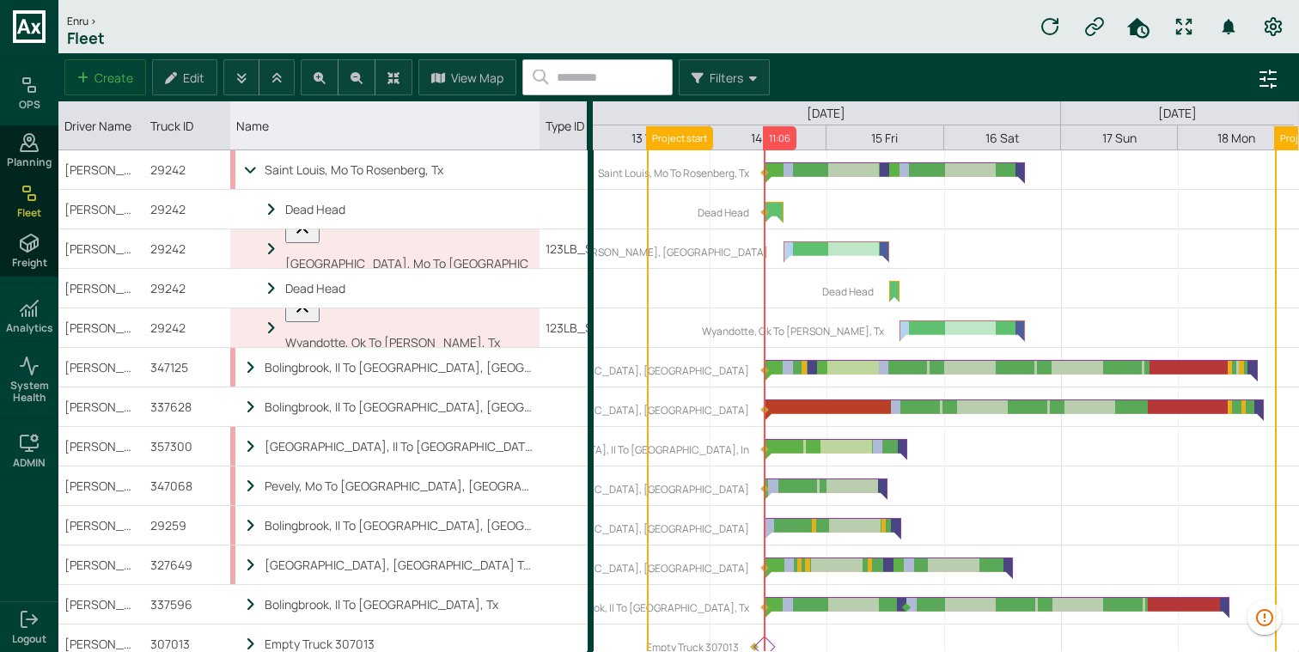
click at [247, 173] on icon "locked subgrid" at bounding box center [250, 170] width 15 height 15
